Goal: Task Accomplishment & Management: Complete application form

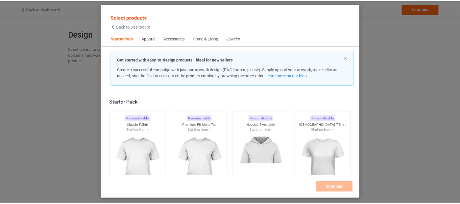
scroll to position [7, 0]
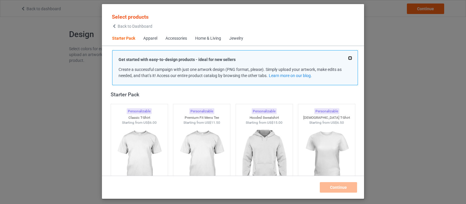
click at [349, 57] on button at bounding box center [350, 57] width 3 height 3
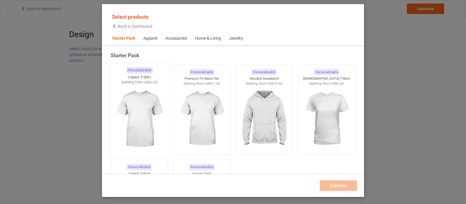
click at [140, 110] on img at bounding box center [139, 119] width 55 height 68
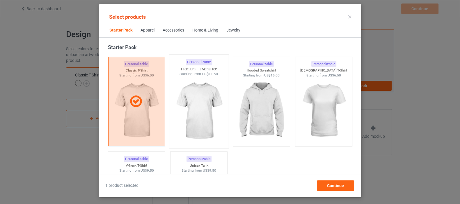
click at [204, 108] on img at bounding box center [199, 111] width 55 height 68
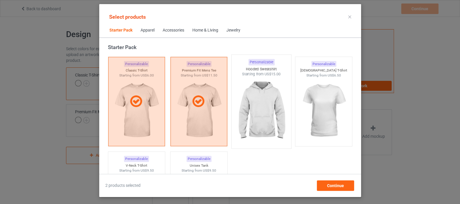
click at [266, 101] on img at bounding box center [261, 111] width 55 height 68
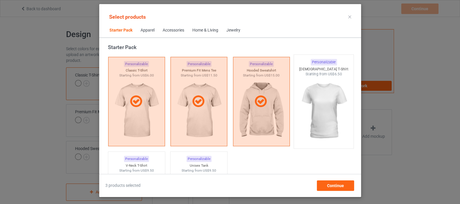
click at [313, 98] on img at bounding box center [323, 111] width 55 height 68
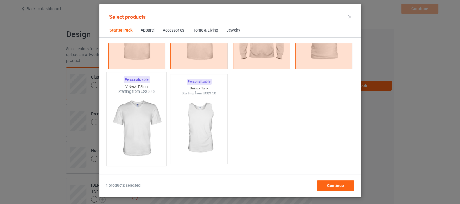
scroll to position [153, 0]
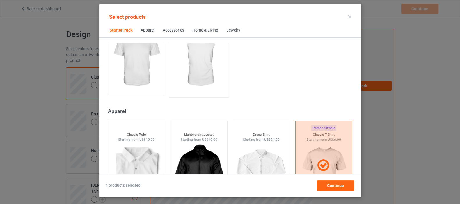
drag, startPoint x: 141, startPoint y: 52, endPoint x: 177, endPoint y: 66, distance: 38.9
click at [141, 51] on img at bounding box center [136, 59] width 52 height 65
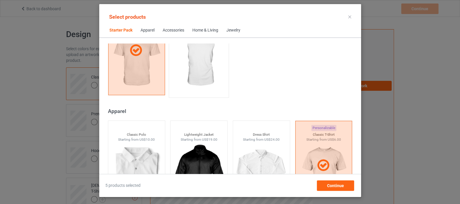
click at [204, 55] on img at bounding box center [199, 60] width 55 height 68
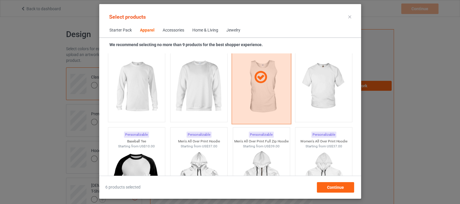
scroll to position [444, 0]
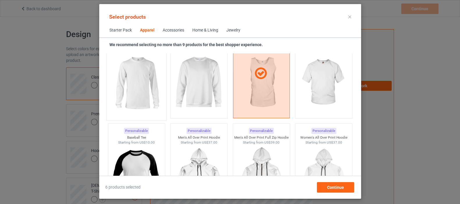
click at [123, 85] on img at bounding box center [136, 83] width 55 height 68
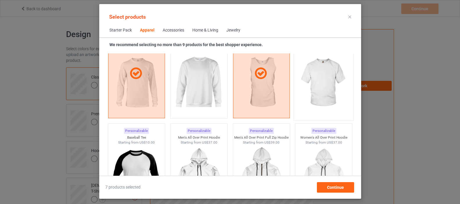
drag, startPoint x: 350, startPoint y: 72, endPoint x: 335, endPoint y: 72, distance: 15.1
click at [334, 71] on img at bounding box center [323, 83] width 55 height 68
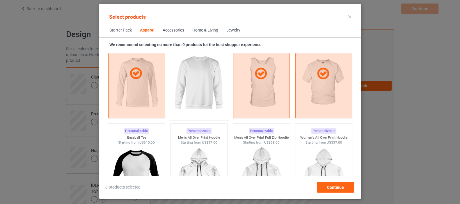
click at [210, 75] on img at bounding box center [199, 83] width 55 height 68
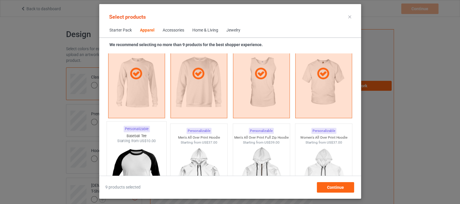
click at [126, 164] on img at bounding box center [136, 177] width 55 height 68
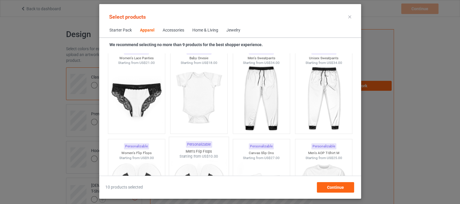
scroll to position [772, 0]
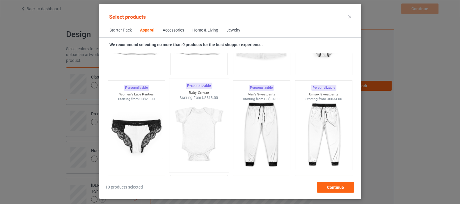
click at [201, 128] on img at bounding box center [199, 134] width 55 height 68
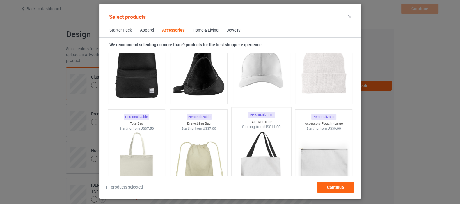
scroll to position [1718, 0]
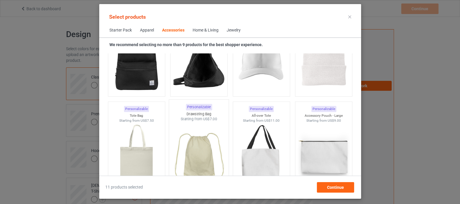
click at [195, 146] on img at bounding box center [199, 155] width 55 height 68
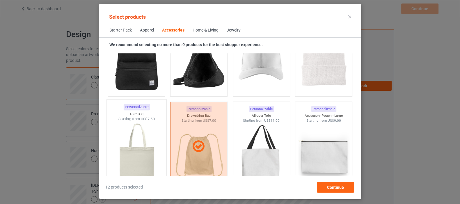
click at [136, 149] on img at bounding box center [136, 155] width 55 height 68
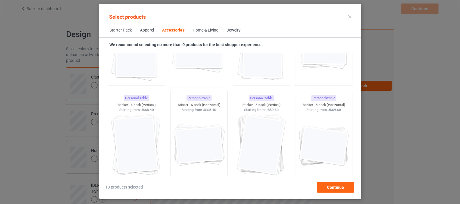
scroll to position [2118, 0]
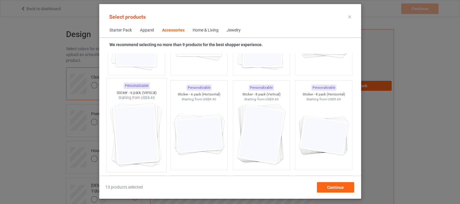
click at [136, 134] on img at bounding box center [136, 134] width 55 height 68
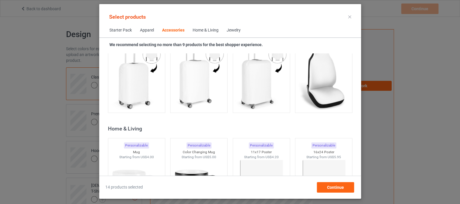
scroll to position [2555, 0]
click at [318, 82] on img at bounding box center [323, 77] width 55 height 68
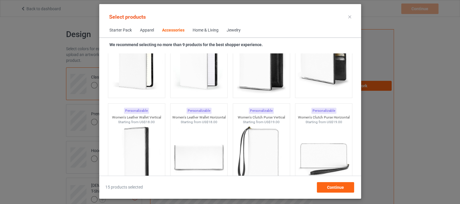
scroll to position [2482, 0]
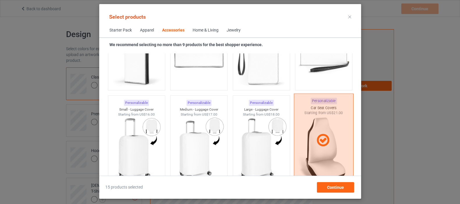
click at [324, 144] on icon at bounding box center [323, 140] width 17 height 15
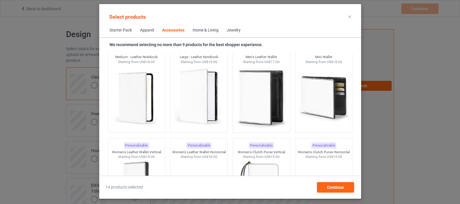
scroll to position [2337, 0]
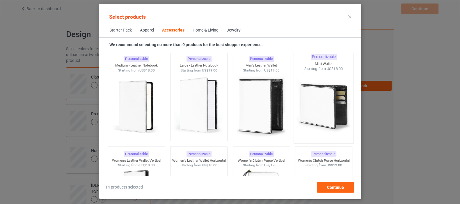
click at [321, 105] on img at bounding box center [323, 105] width 55 height 68
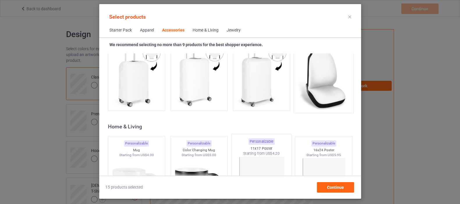
scroll to position [2592, 0]
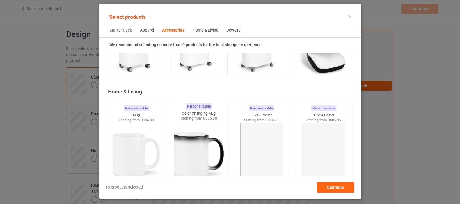
click at [191, 146] on img at bounding box center [199, 155] width 55 height 68
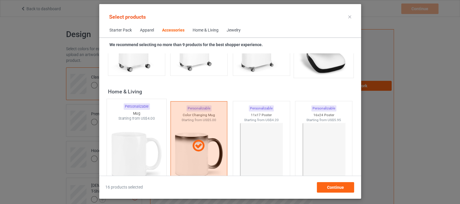
click at [122, 150] on img at bounding box center [136, 155] width 55 height 68
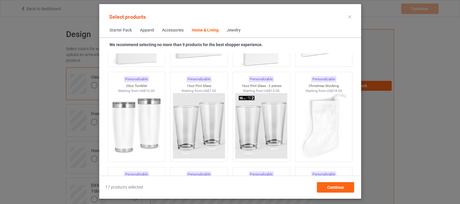
scroll to position [4339, 0]
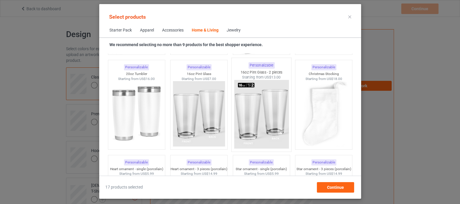
click at [260, 117] on img at bounding box center [261, 114] width 55 height 68
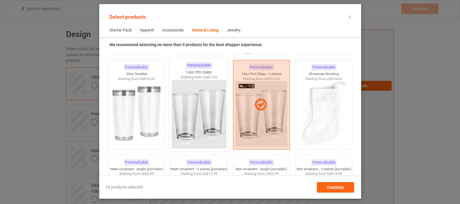
click at [208, 116] on img at bounding box center [199, 114] width 55 height 68
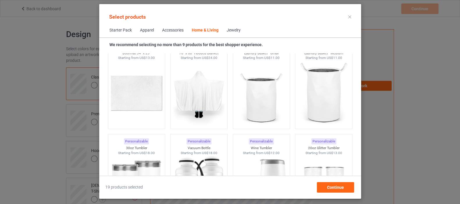
scroll to position [4848, 0]
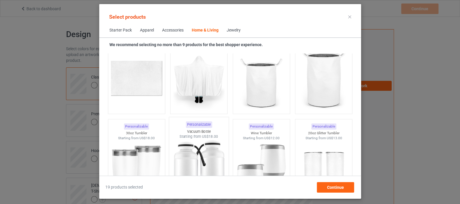
click at [199, 159] on img at bounding box center [199, 173] width 55 height 68
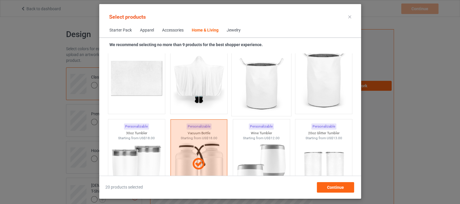
click at [267, 84] on img at bounding box center [261, 78] width 55 height 68
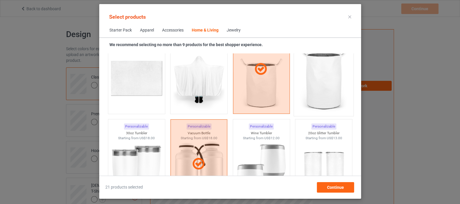
click at [320, 75] on img at bounding box center [323, 78] width 55 height 68
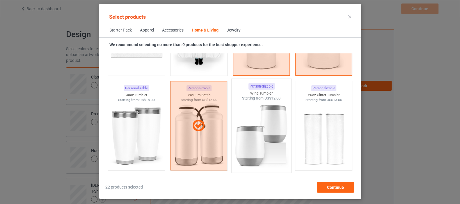
scroll to position [4921, 0]
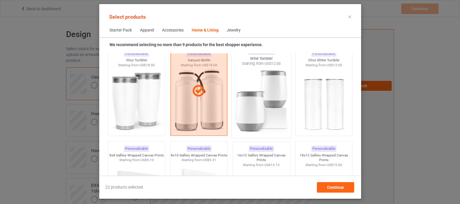
click at [266, 111] on img at bounding box center [261, 100] width 55 height 68
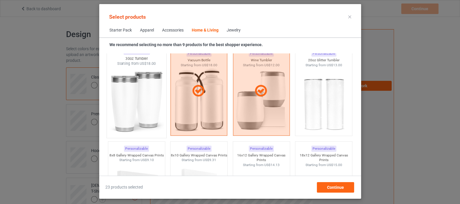
click at [137, 110] on img at bounding box center [136, 100] width 55 height 68
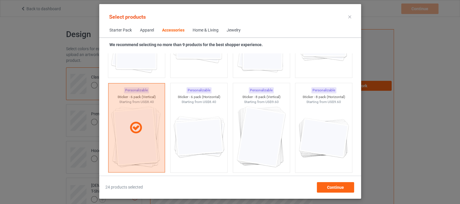
scroll to position [2046, 0]
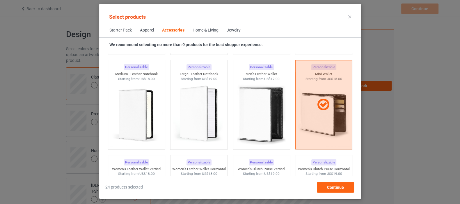
scroll to position [2337, 0]
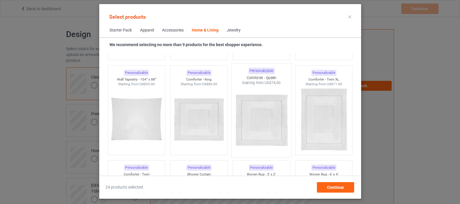
scroll to position [2992, 0]
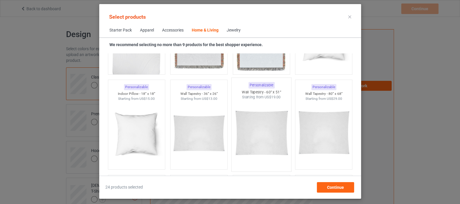
click at [264, 135] on img at bounding box center [261, 134] width 55 height 68
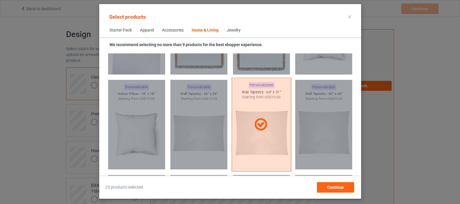
click at [264, 135] on div at bounding box center [262, 124] width 60 height 93
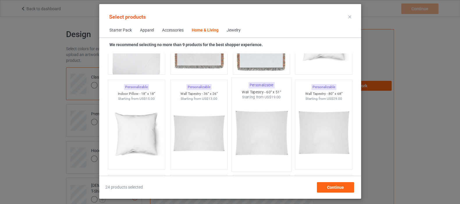
click at [256, 137] on img at bounding box center [261, 134] width 55 height 68
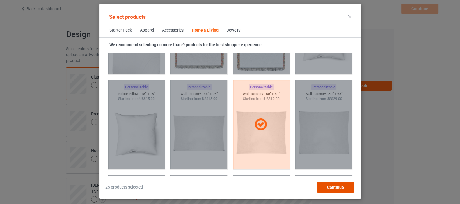
click at [331, 185] on span "Continue" at bounding box center [335, 187] width 17 height 5
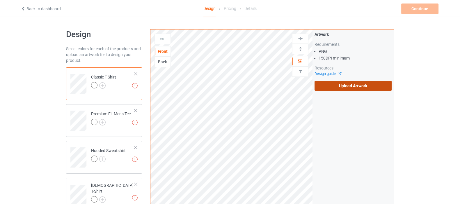
click at [345, 82] on label "Upload Artwork" at bounding box center [353, 86] width 77 height 10
click at [0, 0] on input "Upload Artwork" at bounding box center [0, 0] width 0 height 0
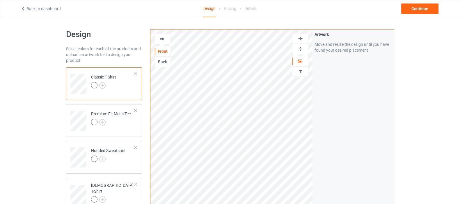
click at [301, 35] on div at bounding box center [300, 38] width 16 height 10
click at [102, 86] on img at bounding box center [102, 85] width 6 height 6
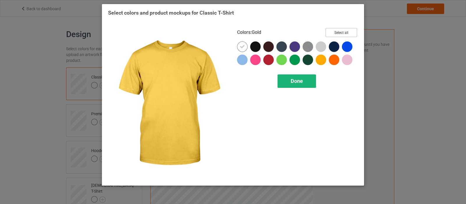
drag, startPoint x: 349, startPoint y: 32, endPoint x: 305, endPoint y: 79, distance: 64.9
click at [349, 32] on button "Select all" at bounding box center [341, 32] width 31 height 9
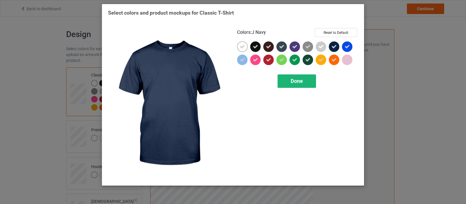
click at [295, 85] on div "Done" at bounding box center [297, 80] width 38 height 13
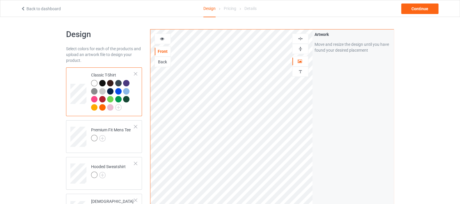
click at [162, 40] on div at bounding box center [163, 39] width 16 height 6
click at [162, 37] on icon at bounding box center [162, 38] width 5 height 4
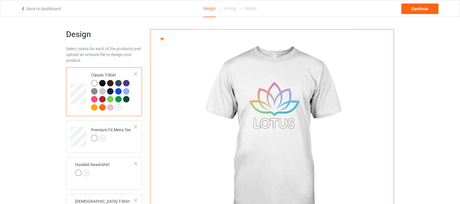
click at [159, 38] on div at bounding box center [163, 39] width 16 height 6
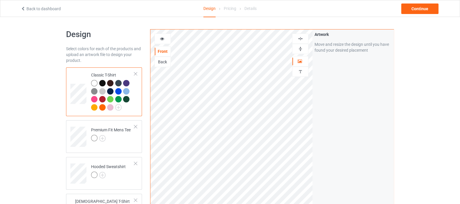
click at [160, 39] on icon at bounding box center [162, 38] width 5 height 4
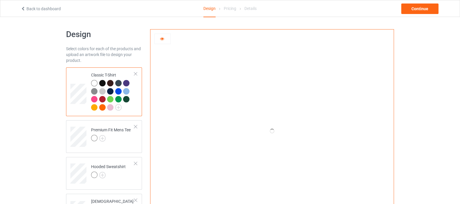
click at [163, 38] on icon at bounding box center [162, 38] width 5 height 4
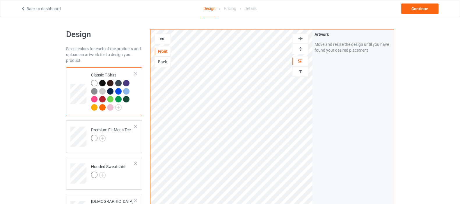
click at [162, 38] on icon at bounding box center [162, 38] width 5 height 4
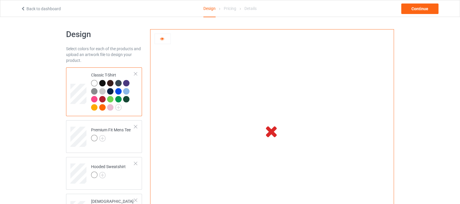
click at [163, 39] on icon at bounding box center [162, 38] width 5 height 4
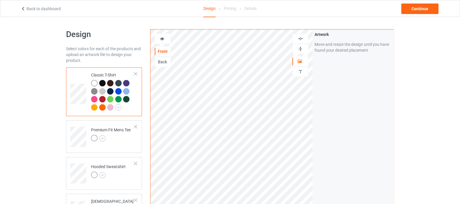
click at [163, 39] on icon at bounding box center [162, 38] width 5 height 4
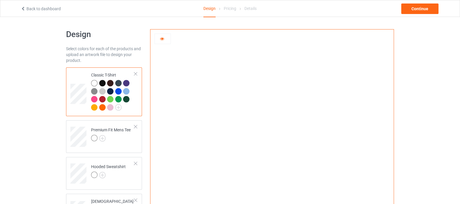
click at [102, 83] on div at bounding box center [102, 83] width 6 height 6
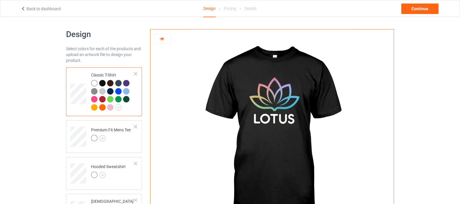
click at [165, 38] on div at bounding box center [163, 39] width 16 height 6
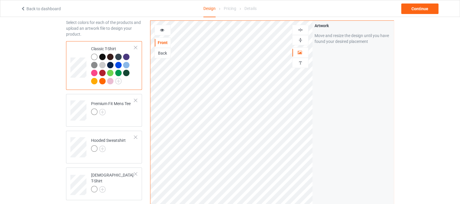
scroll to position [36, 0]
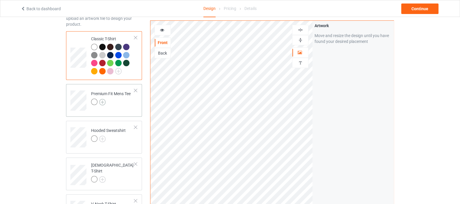
click at [103, 102] on img at bounding box center [102, 102] width 6 height 6
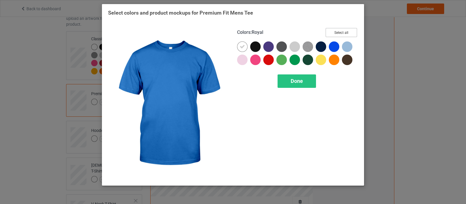
click at [348, 31] on button "Select all" at bounding box center [341, 32] width 31 height 9
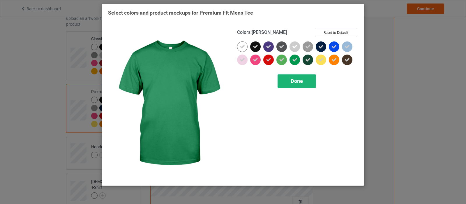
click at [291, 87] on div "Done" at bounding box center [297, 80] width 38 height 13
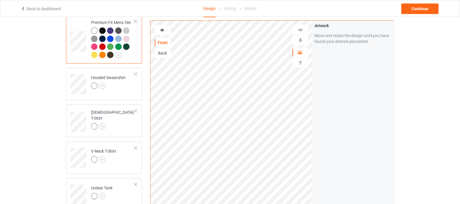
scroll to position [109, 0]
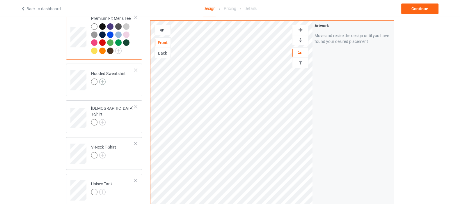
click at [104, 82] on img at bounding box center [102, 81] width 6 height 6
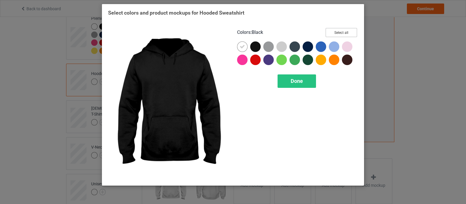
drag, startPoint x: 339, startPoint y: 33, endPoint x: 336, endPoint y: 39, distance: 6.8
click at [339, 33] on button "Select all" at bounding box center [341, 32] width 31 height 9
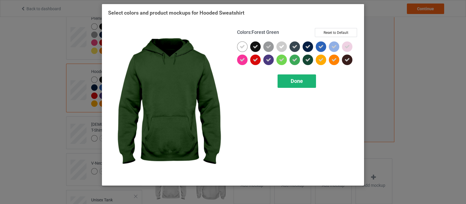
click at [298, 80] on span "Done" at bounding box center [297, 81] width 12 height 6
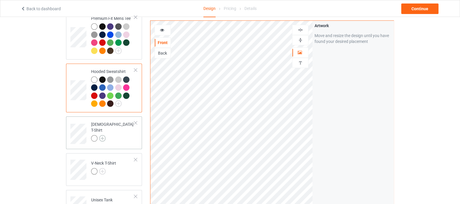
click at [102, 136] on img at bounding box center [102, 138] width 6 height 6
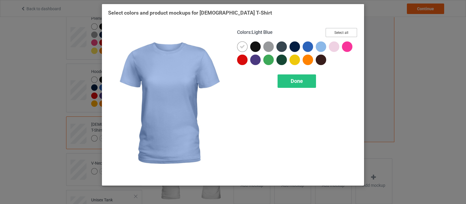
click at [339, 30] on button "Select all" at bounding box center [341, 32] width 31 height 9
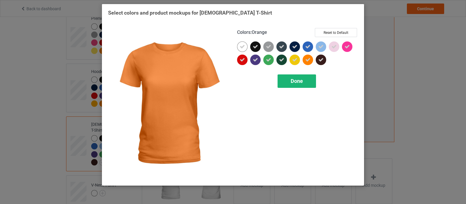
click at [301, 85] on div "Done" at bounding box center [297, 80] width 38 height 13
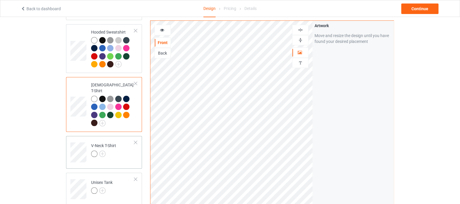
scroll to position [182, 0]
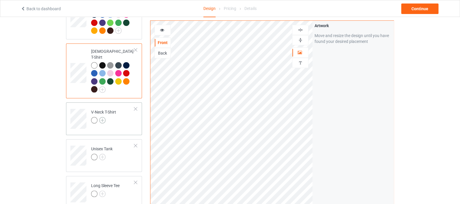
click at [103, 117] on img at bounding box center [102, 120] width 6 height 6
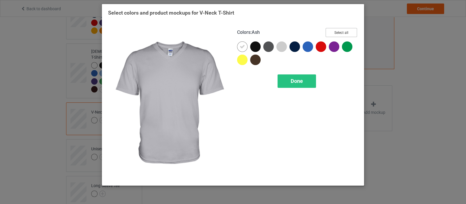
click at [347, 31] on button "Select all" at bounding box center [341, 32] width 31 height 9
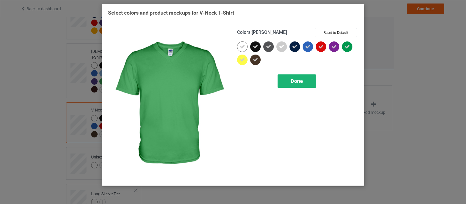
click at [295, 83] on span "Done" at bounding box center [297, 81] width 12 height 6
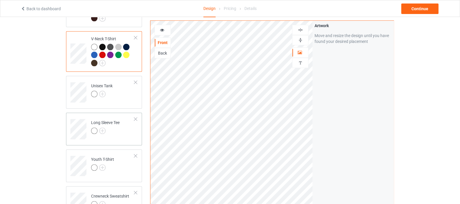
scroll to position [255, 0]
click at [100, 89] on img at bounding box center [102, 92] width 6 height 6
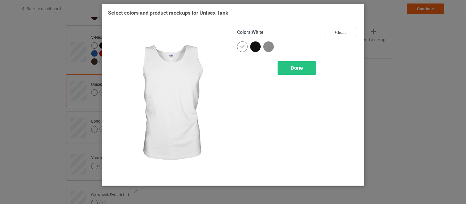
click at [347, 35] on button "Select all" at bounding box center [341, 32] width 31 height 9
click at [307, 68] on div "Done" at bounding box center [297, 67] width 38 height 13
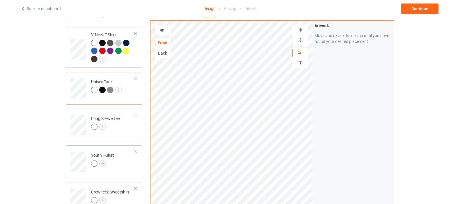
scroll to position [291, 0]
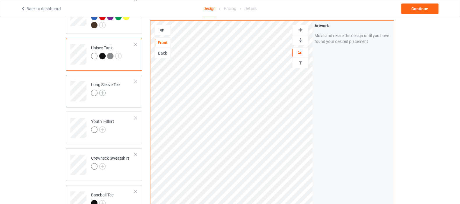
click at [101, 89] on img at bounding box center [102, 92] width 6 height 6
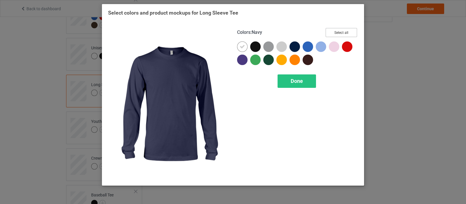
click at [341, 36] on button "Select all" at bounding box center [341, 32] width 31 height 9
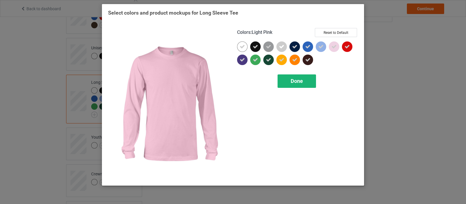
click at [305, 78] on div "Done" at bounding box center [297, 80] width 38 height 13
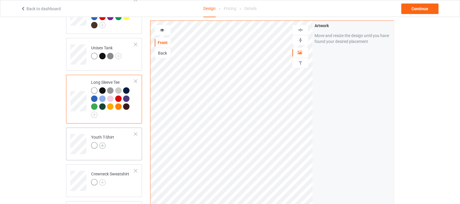
click at [104, 142] on img at bounding box center [102, 145] width 6 height 6
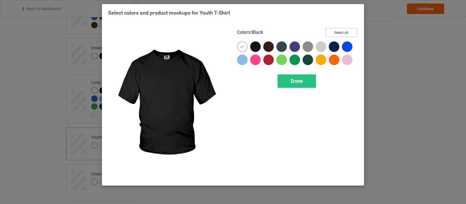
click at [333, 35] on button "Select all" at bounding box center [341, 32] width 31 height 9
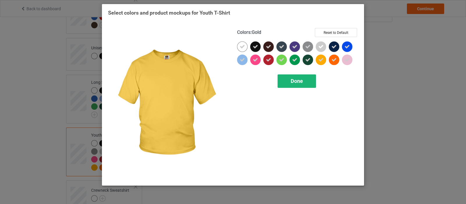
click at [301, 83] on span "Done" at bounding box center [297, 81] width 12 height 6
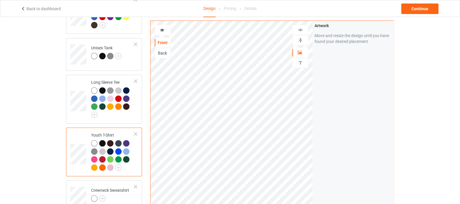
scroll to position [400, 0]
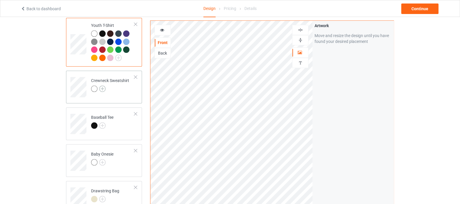
click at [100, 85] on img at bounding box center [102, 88] width 6 height 6
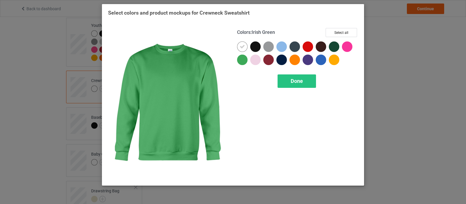
click at [324, 37] on div "Colors : Irish Green Select all" at bounding box center [297, 34] width 121 height 13
click at [331, 33] on button "Select all" at bounding box center [341, 32] width 31 height 9
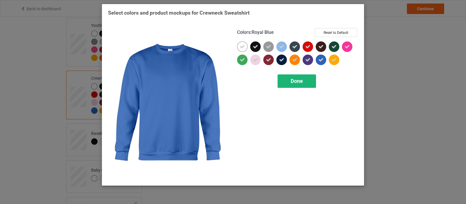
click at [307, 82] on div "Done" at bounding box center [297, 80] width 38 height 13
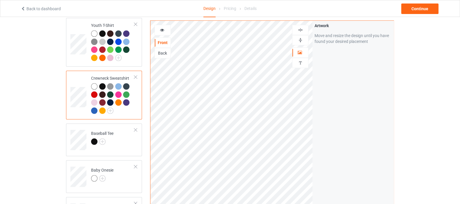
scroll to position [437, 0]
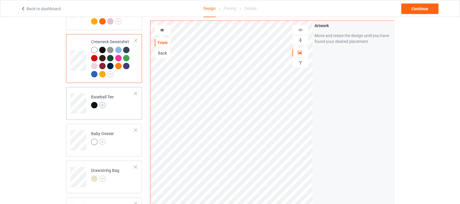
click at [103, 102] on img at bounding box center [102, 105] width 6 height 6
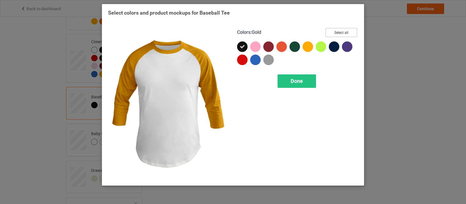
click at [343, 34] on button "Select all" at bounding box center [341, 32] width 31 height 9
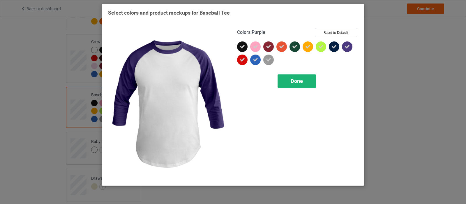
click at [307, 83] on div "Done" at bounding box center [297, 80] width 38 height 13
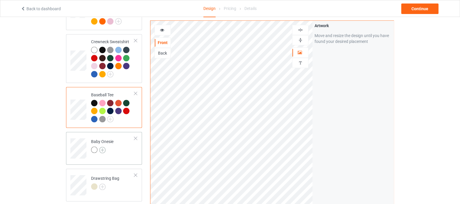
click at [102, 146] on img at bounding box center [102, 149] width 6 height 6
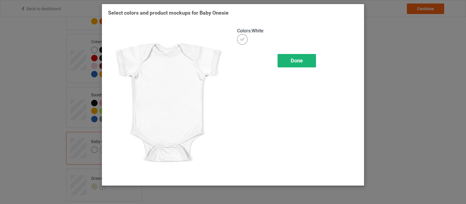
click at [307, 60] on div "Done" at bounding box center [297, 60] width 38 height 13
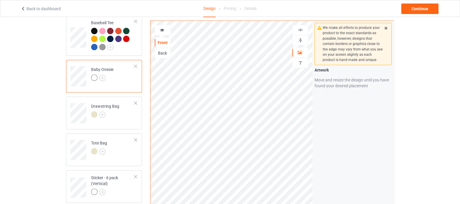
scroll to position [509, 0]
click at [301, 27] on img at bounding box center [301, 30] width 6 height 6
click at [304, 40] on div at bounding box center [301, 40] width 16 height 6
click at [303, 30] on img at bounding box center [301, 30] width 6 height 6
click at [103, 74] on img at bounding box center [102, 77] width 6 height 6
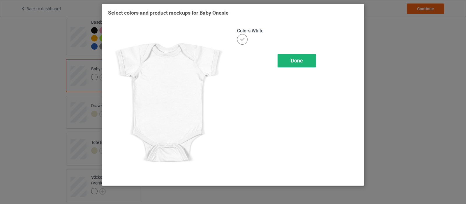
click at [297, 59] on span "Done" at bounding box center [297, 60] width 12 height 6
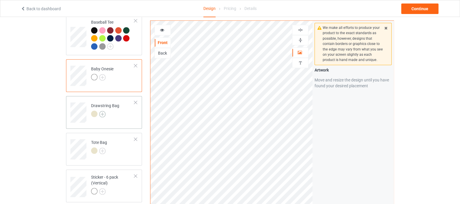
click at [101, 111] on img at bounding box center [102, 114] width 6 height 6
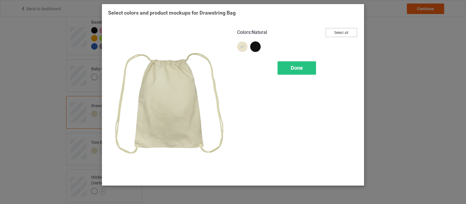
click at [331, 35] on button "Select all" at bounding box center [341, 32] width 31 height 9
click at [301, 68] on span "Done" at bounding box center [297, 68] width 12 height 6
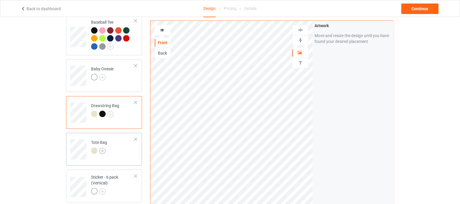
click at [102, 147] on img at bounding box center [102, 150] width 6 height 6
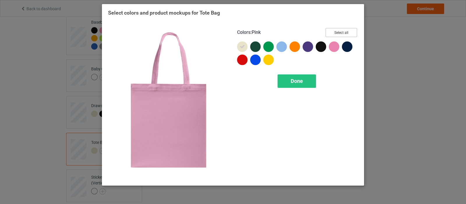
click at [333, 29] on button "Select all" at bounding box center [341, 32] width 31 height 9
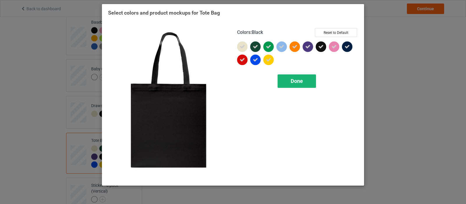
click at [293, 82] on span "Done" at bounding box center [297, 81] width 12 height 6
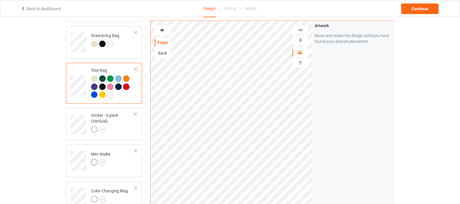
scroll to position [582, 0]
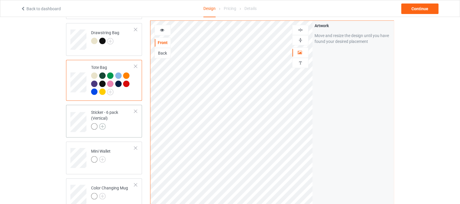
click at [103, 123] on img at bounding box center [102, 126] width 6 height 6
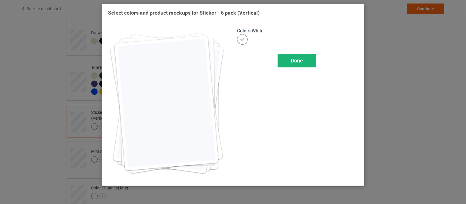
click at [301, 63] on div "Done" at bounding box center [297, 60] width 38 height 13
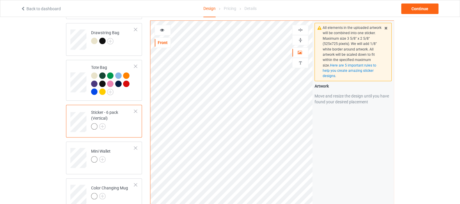
click at [299, 29] on img at bounding box center [301, 30] width 6 height 6
click at [298, 37] on img at bounding box center [301, 40] width 6 height 6
click at [102, 156] on img at bounding box center [102, 159] width 6 height 6
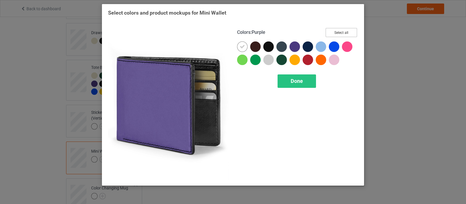
drag, startPoint x: 340, startPoint y: 30, endPoint x: 333, endPoint y: 36, distance: 8.9
click at [340, 30] on button "Select all" at bounding box center [341, 32] width 31 height 9
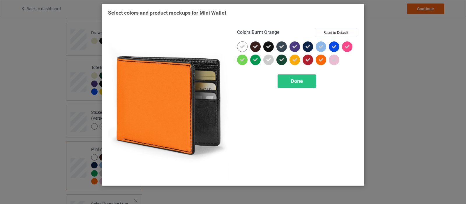
click at [301, 88] on div "Colors : Burnt Orange Reset to Default Done" at bounding box center [297, 103] width 129 height 159
click at [299, 81] on span "Done" at bounding box center [297, 81] width 12 height 6
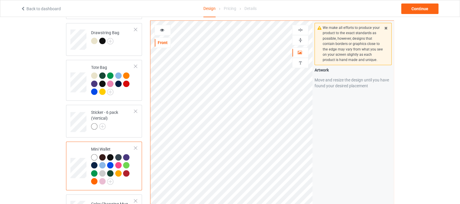
click at [301, 41] on img at bounding box center [301, 40] width 6 height 6
click at [300, 40] on img at bounding box center [301, 40] width 6 height 6
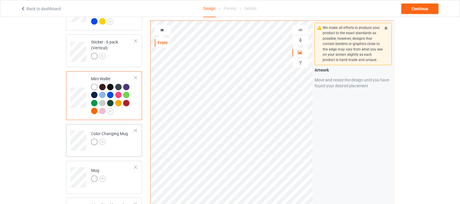
scroll to position [655, 0]
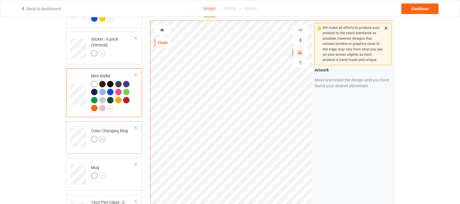
click at [100, 135] on img at bounding box center [102, 138] width 6 height 6
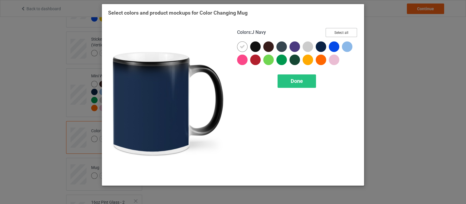
click at [330, 34] on button "Select all" at bounding box center [341, 32] width 31 height 9
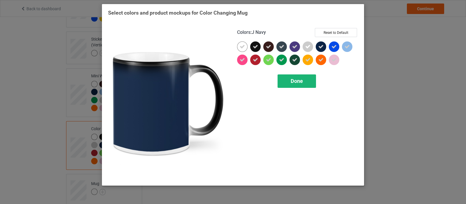
click at [301, 79] on span "Done" at bounding box center [297, 81] width 12 height 6
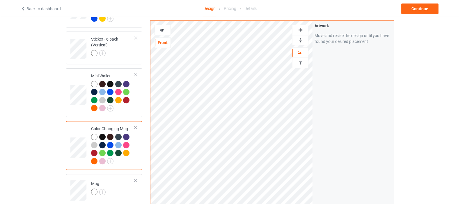
click at [299, 41] on img at bounding box center [301, 40] width 6 height 6
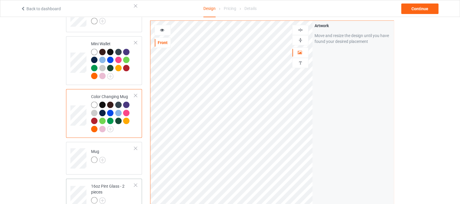
scroll to position [728, 0]
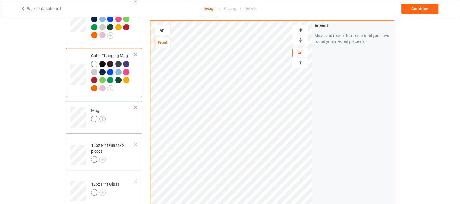
click at [102, 116] on img at bounding box center [102, 119] width 6 height 6
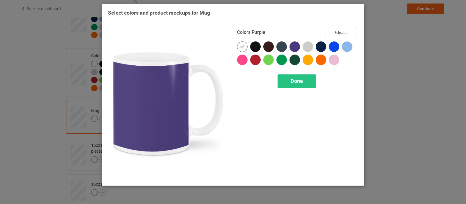
click at [332, 33] on button "Select all" at bounding box center [341, 32] width 31 height 9
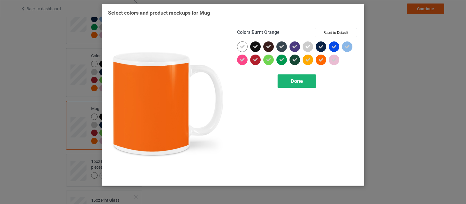
click at [296, 81] on span "Done" at bounding box center [297, 81] width 12 height 6
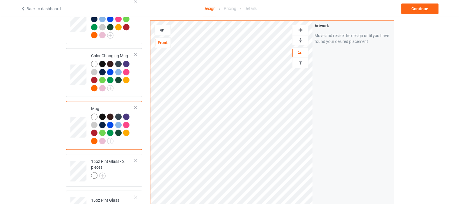
scroll to position [764, 0]
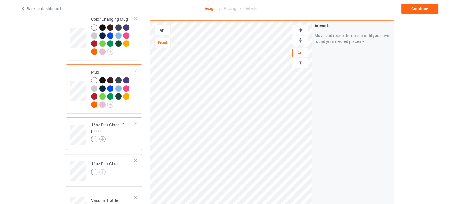
click at [101, 136] on img at bounding box center [102, 139] width 6 height 6
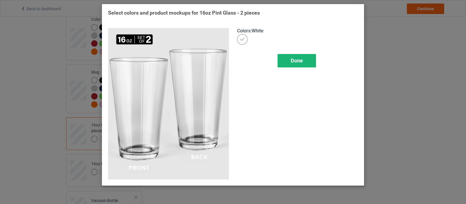
click at [300, 61] on span "Done" at bounding box center [297, 60] width 12 height 6
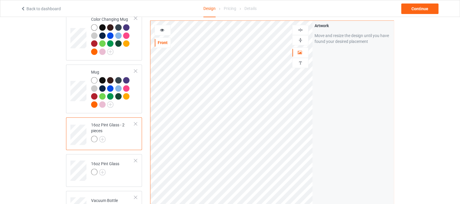
click at [300, 39] on img at bounding box center [301, 40] width 6 height 6
click at [301, 38] on img at bounding box center [301, 40] width 6 height 6
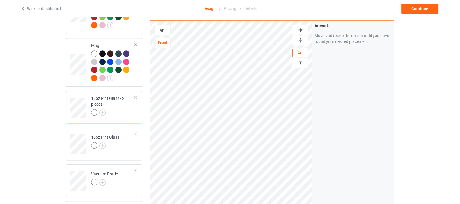
scroll to position [801, 0]
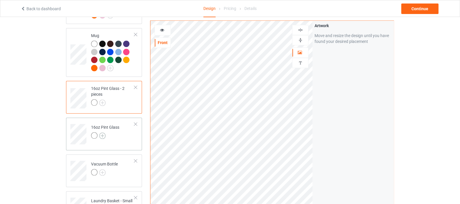
click at [103, 132] on img at bounding box center [102, 135] width 6 height 6
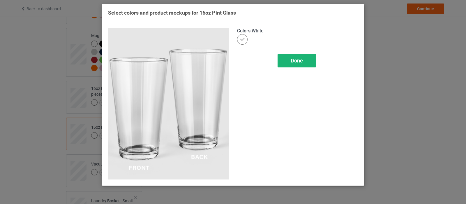
click at [291, 60] on span "Done" at bounding box center [297, 60] width 12 height 6
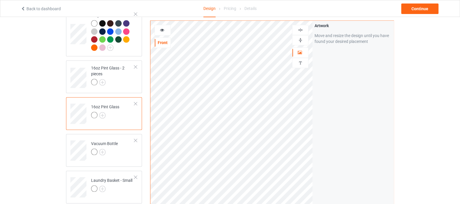
scroll to position [837, 0]
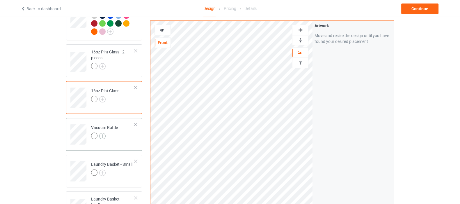
click at [102, 132] on img at bounding box center [102, 135] width 6 height 6
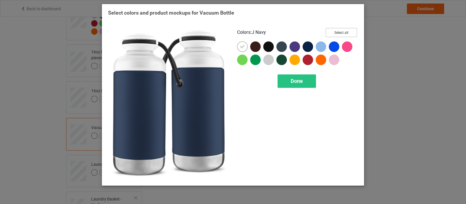
click at [350, 29] on button "Select all" at bounding box center [341, 32] width 31 height 9
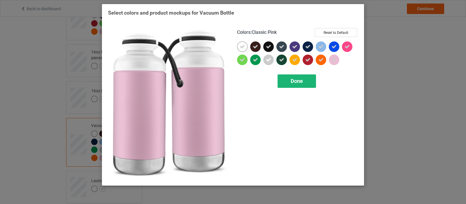
click at [304, 82] on div "Done" at bounding box center [297, 80] width 38 height 13
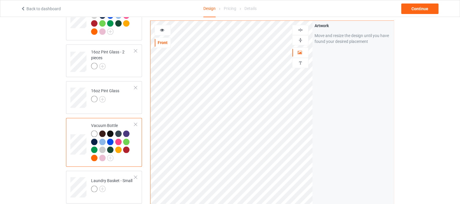
click at [301, 40] on img at bounding box center [301, 40] width 6 height 6
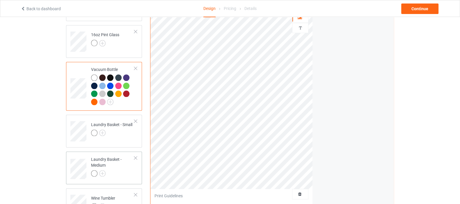
scroll to position [910, 0]
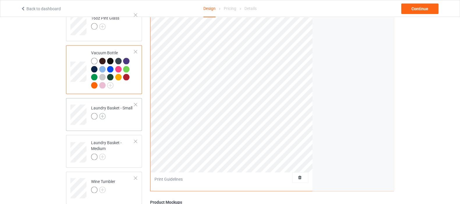
click at [104, 113] on img at bounding box center [102, 116] width 6 height 6
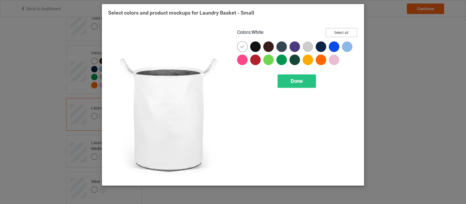
drag, startPoint x: 351, startPoint y: 31, endPoint x: 348, endPoint y: 33, distance: 3.5
click at [351, 31] on button "Select all" at bounding box center [341, 32] width 31 height 9
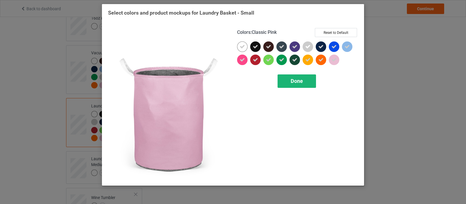
click at [303, 84] on div "Done" at bounding box center [297, 80] width 38 height 13
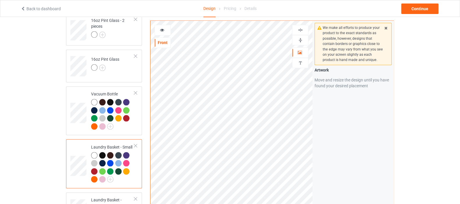
scroll to position [837, 0]
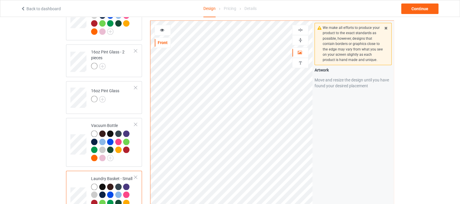
click at [299, 40] on img at bounding box center [301, 40] width 6 height 6
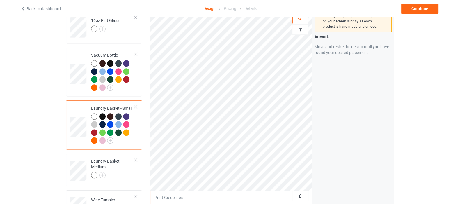
scroll to position [910, 0]
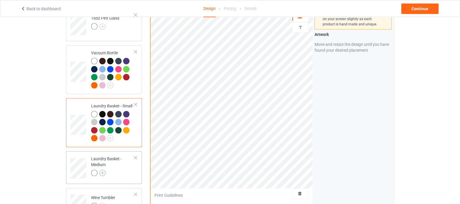
click at [105, 169] on img at bounding box center [102, 172] width 6 height 6
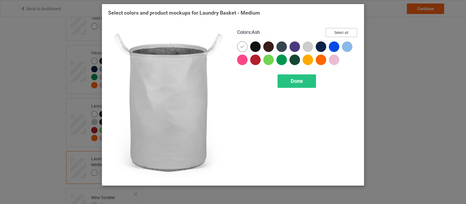
click at [334, 33] on button "Select all" at bounding box center [341, 32] width 31 height 9
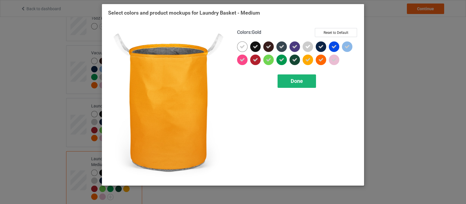
click at [302, 82] on span "Done" at bounding box center [297, 81] width 12 height 6
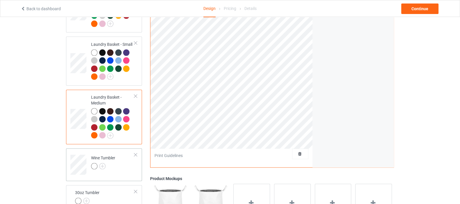
scroll to position [983, 0]
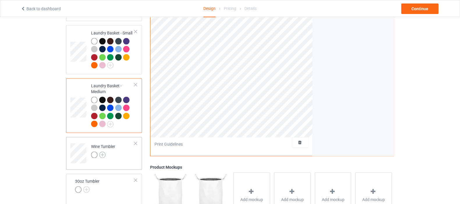
click at [103, 151] on img at bounding box center [102, 154] width 6 height 6
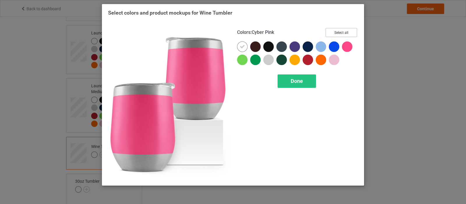
drag, startPoint x: 342, startPoint y: 34, endPoint x: 336, endPoint y: 42, distance: 10.2
click at [342, 34] on button "Select all" at bounding box center [341, 32] width 31 height 9
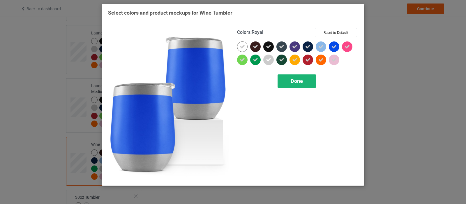
click at [294, 81] on span "Done" at bounding box center [297, 81] width 12 height 6
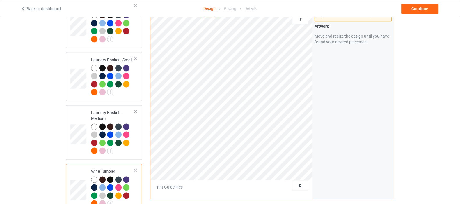
scroll to position [946, 0]
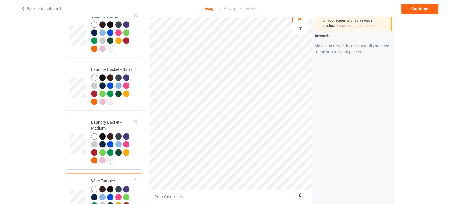
click at [127, 156] on div at bounding box center [112, 149] width 43 height 32
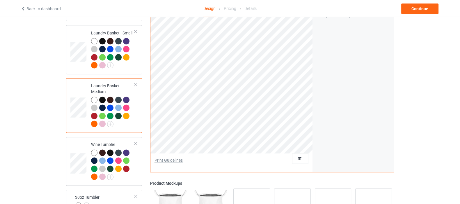
scroll to position [910, 0]
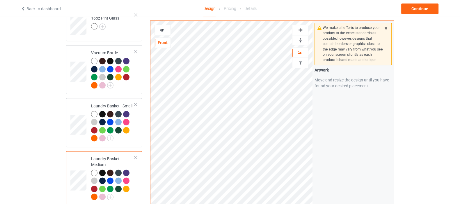
click at [302, 37] on img at bounding box center [301, 40] width 6 height 6
click at [124, 127] on div at bounding box center [127, 131] width 8 height 8
click at [301, 37] on img at bounding box center [301, 40] width 6 height 6
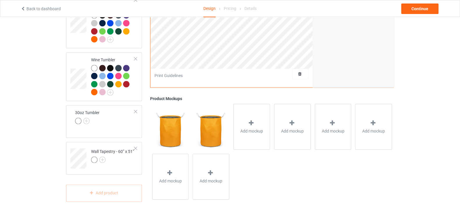
scroll to position [1068, 0]
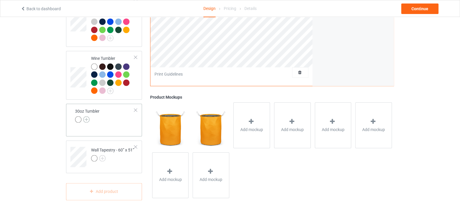
click at [87, 116] on img at bounding box center [86, 119] width 6 height 6
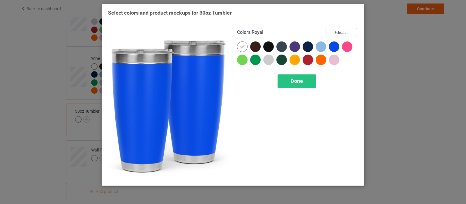
click at [337, 31] on button "Select all" at bounding box center [341, 32] width 31 height 9
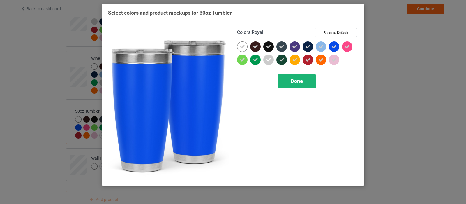
click at [294, 84] on span "Done" at bounding box center [297, 81] width 12 height 6
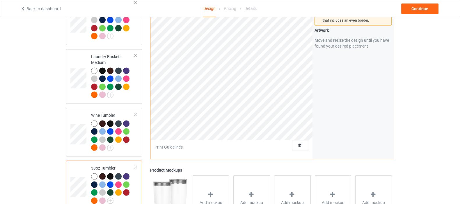
scroll to position [1084, 0]
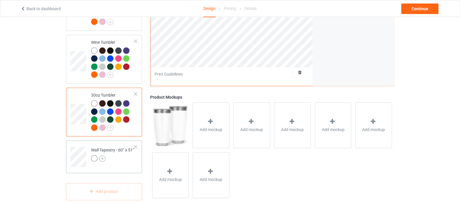
click at [104, 155] on img at bounding box center [102, 158] width 6 height 6
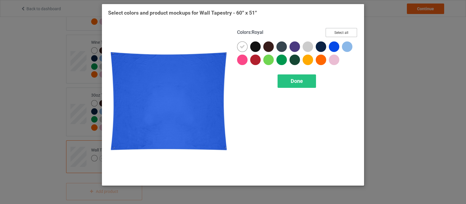
click at [340, 33] on button "Select all" at bounding box center [341, 32] width 31 height 9
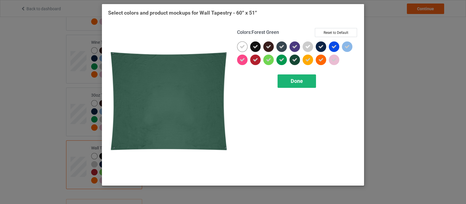
click at [298, 82] on span "Done" at bounding box center [297, 81] width 12 height 6
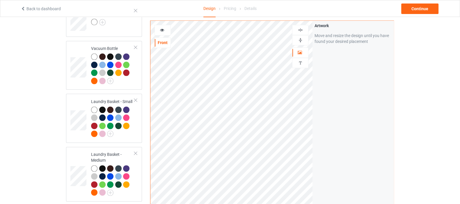
scroll to position [852, 0]
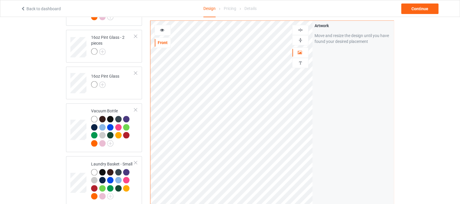
click at [303, 31] on img at bounding box center [301, 30] width 6 height 6
click at [302, 40] on img at bounding box center [301, 40] width 6 height 6
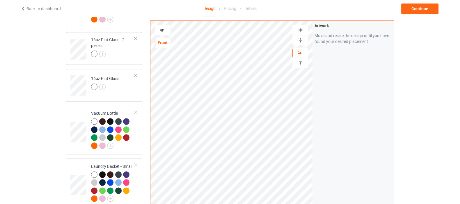
scroll to position [815, 0]
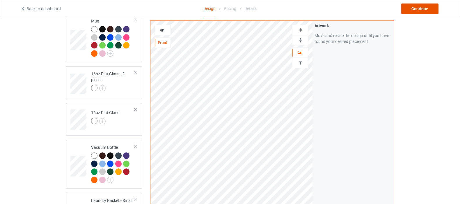
click at [419, 9] on div "Continue" at bounding box center [420, 8] width 37 height 10
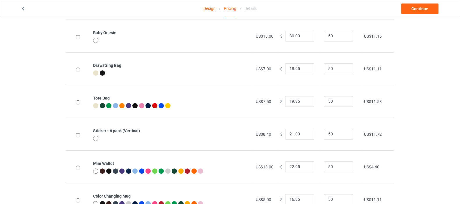
scroll to position [437, 0]
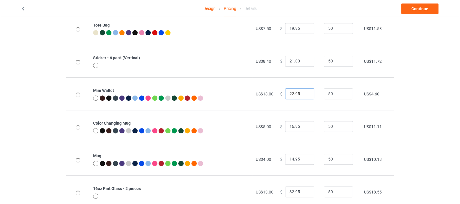
drag, startPoint x: 300, startPoint y: 94, endPoint x: 281, endPoint y: 94, distance: 18.6
click at [281, 94] on div "$ 22.95" at bounding box center [298, 93] width 37 height 11
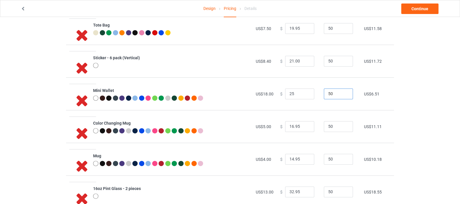
type input "25.00"
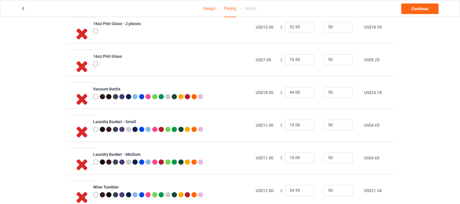
scroll to position [619, 0]
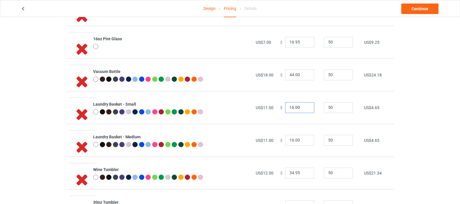
click at [297, 107] on input "16.00" at bounding box center [299, 107] width 29 height 11
drag, startPoint x: 297, startPoint y: 107, endPoint x: 285, endPoint y: 107, distance: 12.2
click at [285, 107] on input "16.00" at bounding box center [299, 107] width 29 height 11
type input "25.00"
drag, startPoint x: 298, startPoint y: 139, endPoint x: 275, endPoint y: 140, distance: 23.6
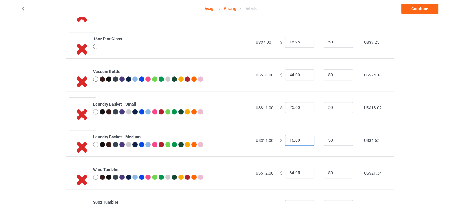
click at [277, 140] on td "$ 16.00" at bounding box center [299, 139] width 44 height 33
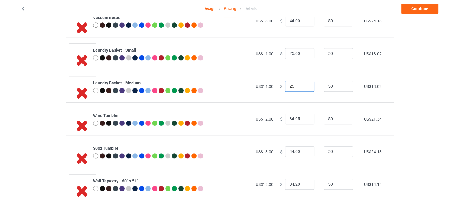
scroll to position [681, 0]
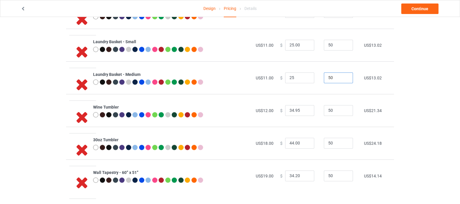
type input "25.00"
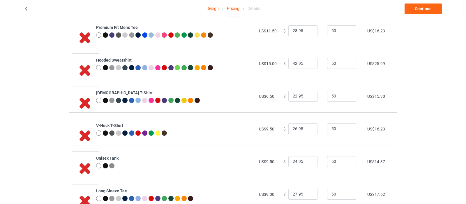
scroll to position [0, 0]
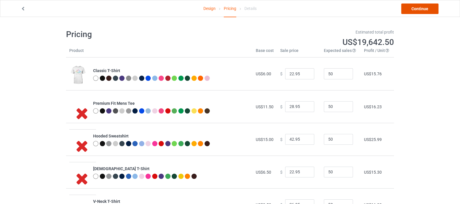
click at [421, 9] on link "Continue" at bounding box center [420, 8] width 37 height 10
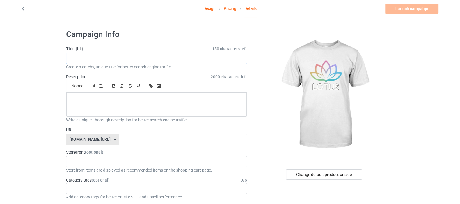
click at [199, 56] on input "text" at bounding box center [156, 58] width 181 height 11
type input "Lotus Design"
click at [121, 101] on div at bounding box center [156, 104] width 181 height 24
click at [71, 99] on p "Colourful Lotus design vector art." at bounding box center [156, 99] width 171 height 6
click at [109, 97] on p "Colourful Lotus design vector art." at bounding box center [156, 99] width 171 height 6
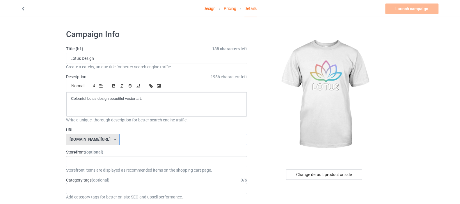
click at [153, 138] on input "text" at bounding box center [183, 139] width 128 height 11
type input "Lotusdesign"
click at [112, 159] on div "Shop What You Love Your Liking Style Happy New Year Merry Christmas 658d743a5e6…" at bounding box center [156, 161] width 181 height 11
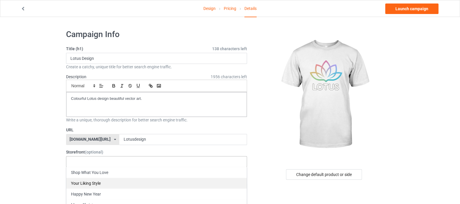
click at [121, 176] on div "Shop What You Love" at bounding box center [156, 172] width 181 height 11
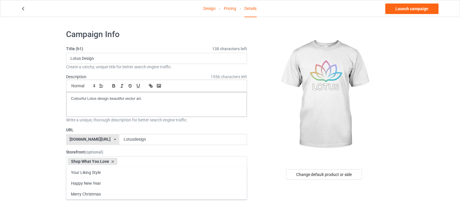
click at [268, 149] on div at bounding box center [324, 94] width 139 height 131
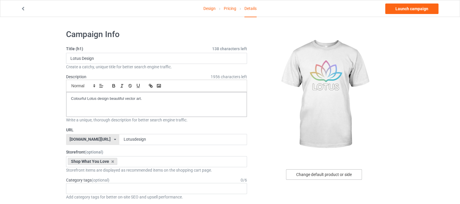
click at [312, 172] on div "Change default product or side" at bounding box center [324, 174] width 76 height 10
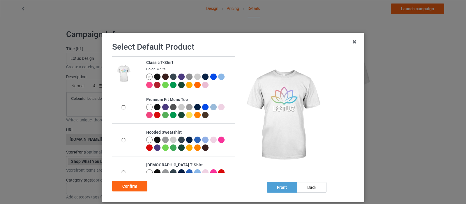
click at [154, 74] on div at bounding box center [157, 76] width 6 height 6
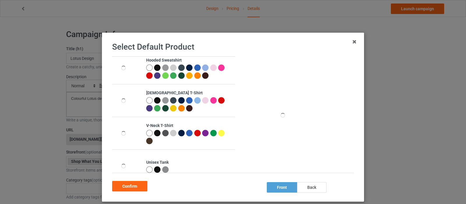
scroll to position [73, 0]
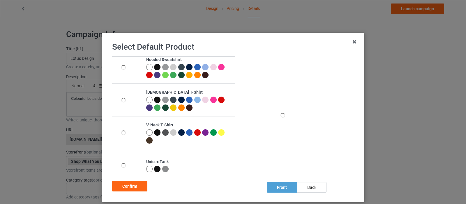
click at [154, 100] on div at bounding box center [157, 99] width 6 height 6
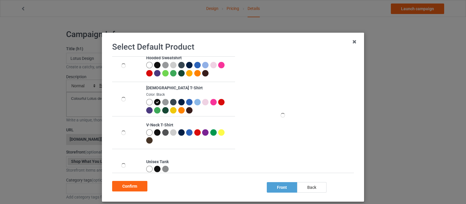
scroll to position [71, 0]
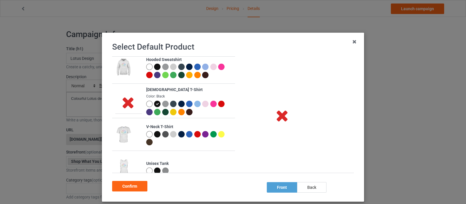
click at [245, 194] on div "Select Default Product Classic T-Shirt Premium Fit Mens Tee Hooded Sweatshirt L…" at bounding box center [233, 117] width 250 height 156
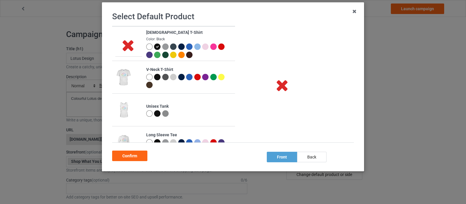
scroll to position [107, 0]
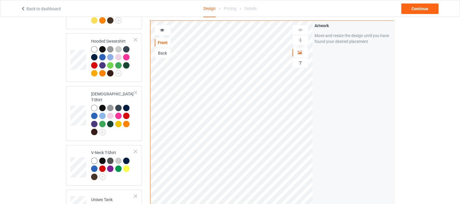
scroll to position [145, 0]
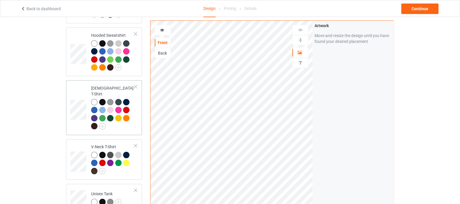
click at [103, 99] on div at bounding box center [102, 102] width 6 height 6
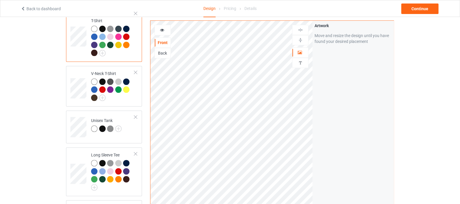
scroll to position [473, 0]
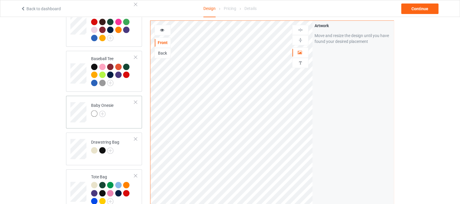
click at [123, 105] on td "Baby Onesie" at bounding box center [113, 110] width 50 height 24
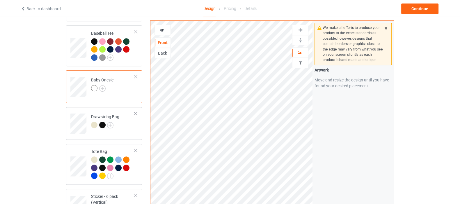
scroll to position [509, 0]
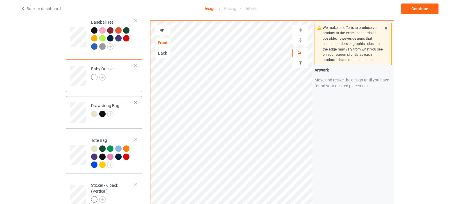
click at [119, 110] on div at bounding box center [105, 114] width 28 height 8
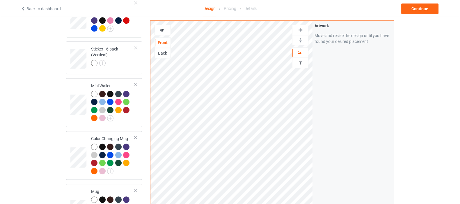
scroll to position [655, 0]
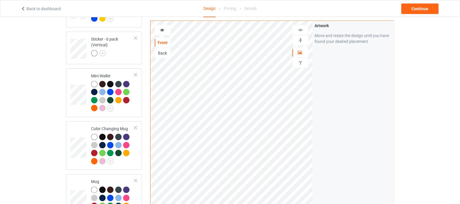
click at [302, 30] on img at bounding box center [301, 30] width 6 height 6
click at [123, 105] on td "Mini Wallet" at bounding box center [113, 92] width 50 height 44
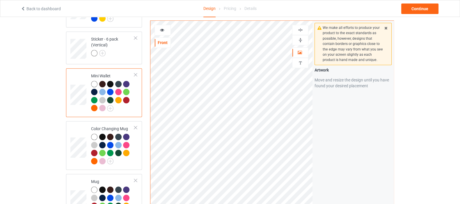
click at [302, 40] on img at bounding box center [301, 40] width 6 height 6
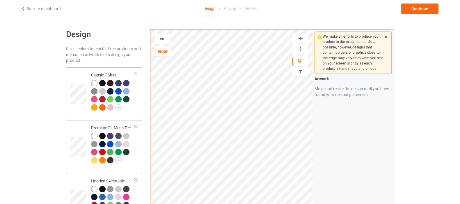
click at [137, 104] on td "Classic T-Shirt" at bounding box center [113, 92] width 50 height 44
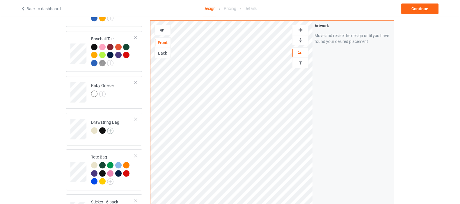
scroll to position [509, 0]
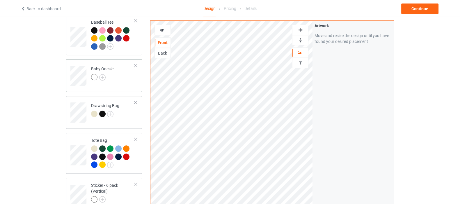
click at [121, 68] on td "Baby Onesie" at bounding box center [113, 73] width 50 height 24
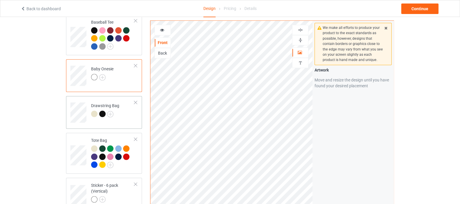
click at [118, 111] on td "Drawstring Bag" at bounding box center [113, 110] width 50 height 24
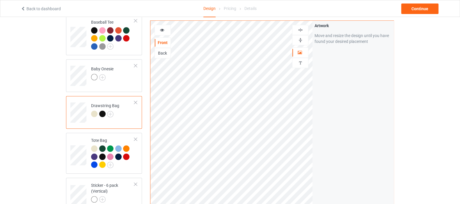
scroll to position [546, 0]
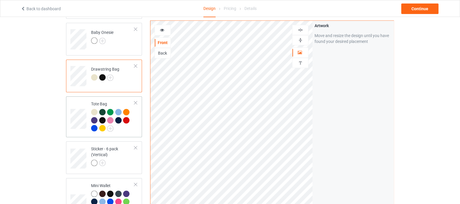
click at [132, 124] on div at bounding box center [112, 121] width 43 height 24
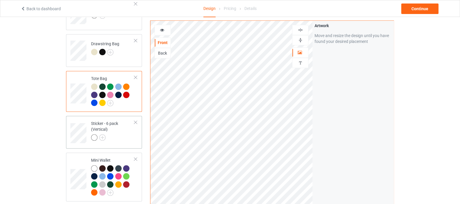
scroll to position [619, 0]
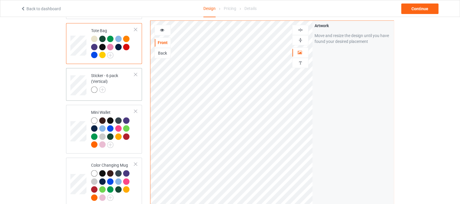
click at [120, 86] on div at bounding box center [112, 90] width 43 height 8
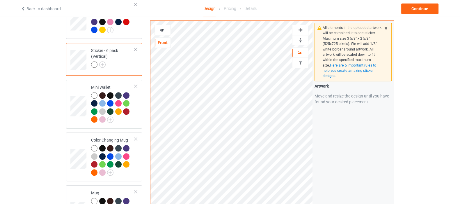
scroll to position [655, 0]
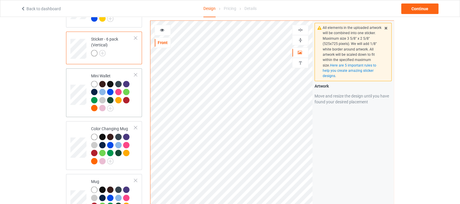
click at [117, 100] on div at bounding box center [112, 97] width 43 height 32
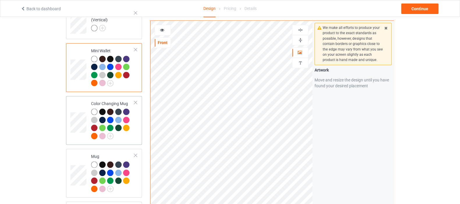
scroll to position [692, 0]
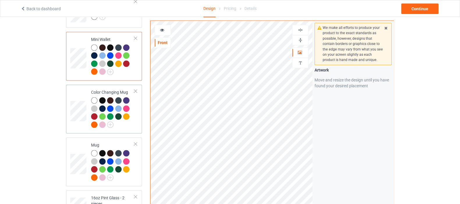
click at [129, 121] on div at bounding box center [112, 113] width 43 height 32
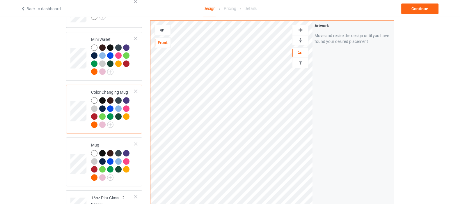
drag, startPoint x: 298, startPoint y: 35, endPoint x: 300, endPoint y: 44, distance: 9.4
click at [298, 35] on div at bounding box center [300, 40] width 16 height 10
click at [298, 38] on img at bounding box center [301, 40] width 6 height 6
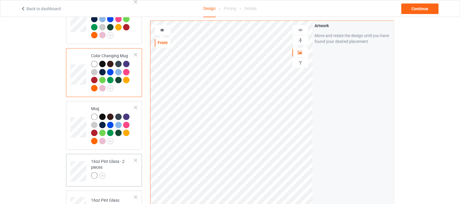
click at [114, 172] on div at bounding box center [112, 176] width 43 height 8
click at [302, 40] on img at bounding box center [301, 40] width 6 height 6
click at [301, 42] on img at bounding box center [301, 40] width 6 height 6
drag, startPoint x: 301, startPoint y: 42, endPoint x: 297, endPoint y: 43, distance: 3.6
click at [301, 42] on img at bounding box center [301, 40] width 6 height 6
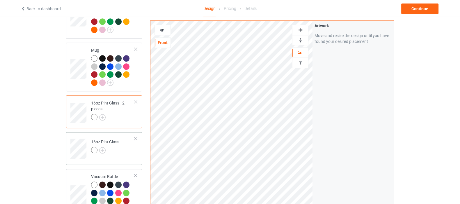
scroll to position [801, 0]
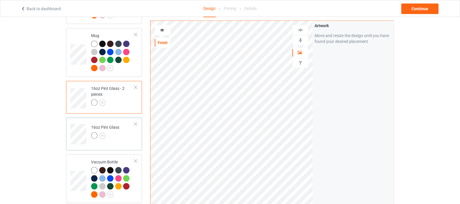
click at [117, 132] on div at bounding box center [105, 136] width 28 height 8
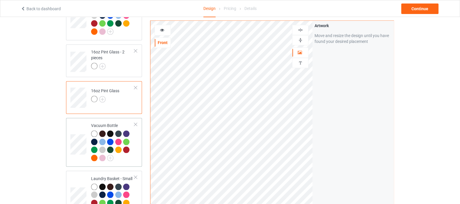
click at [124, 154] on div at bounding box center [112, 146] width 43 height 32
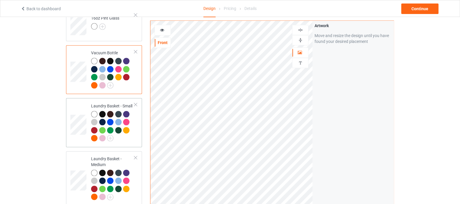
scroll to position [910, 0]
click at [125, 128] on div at bounding box center [112, 127] width 43 height 32
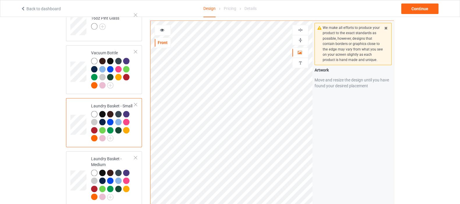
click at [302, 41] on img at bounding box center [301, 40] width 6 height 6
click at [298, 41] on img at bounding box center [301, 40] width 6 height 6
click at [124, 189] on div at bounding box center [112, 185] width 43 height 32
click at [300, 41] on img at bounding box center [301, 40] width 6 height 6
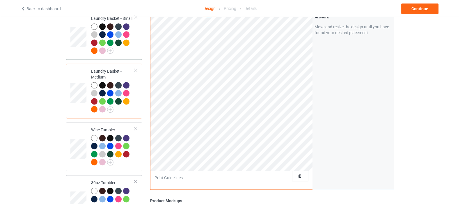
scroll to position [1019, 0]
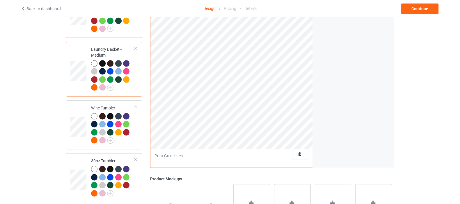
click at [131, 135] on div at bounding box center [112, 129] width 43 height 32
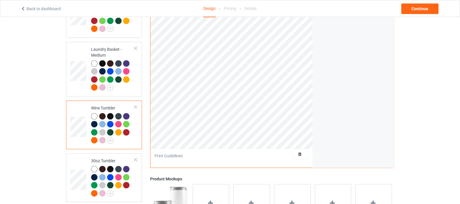
scroll to position [1055, 0]
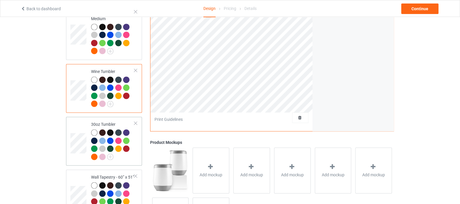
click at [128, 146] on div at bounding box center [112, 145] width 43 height 32
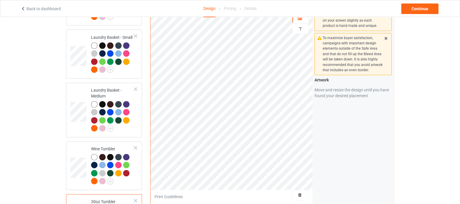
scroll to position [946, 0]
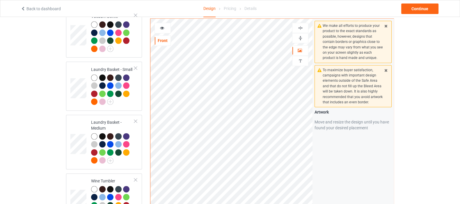
click at [298, 36] on img at bounding box center [301, 38] width 6 height 6
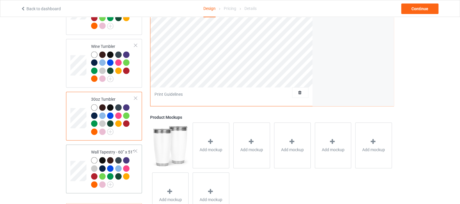
scroll to position [1106, 0]
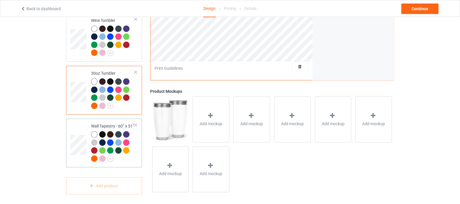
click at [125, 156] on div at bounding box center [112, 147] width 43 height 32
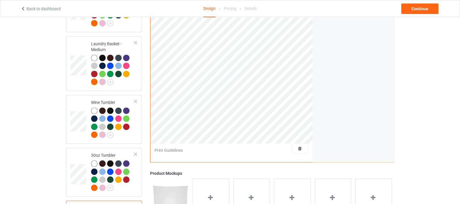
scroll to position [961, 0]
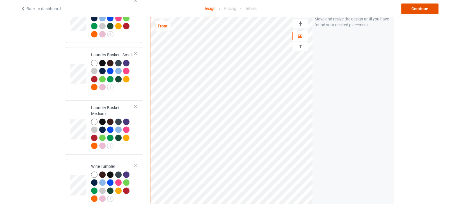
click at [422, 8] on div "Continue" at bounding box center [420, 8] width 37 height 10
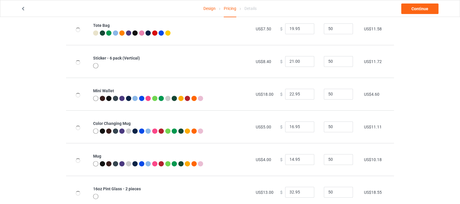
scroll to position [437, 0]
drag, startPoint x: 298, startPoint y: 92, endPoint x: 276, endPoint y: 96, distance: 22.8
click at [277, 96] on td "$ 22.95" at bounding box center [299, 93] width 44 height 33
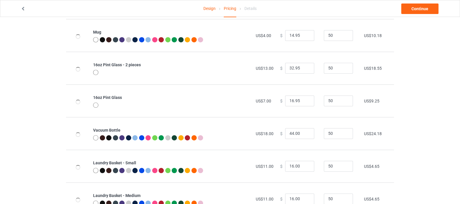
scroll to position [582, 0]
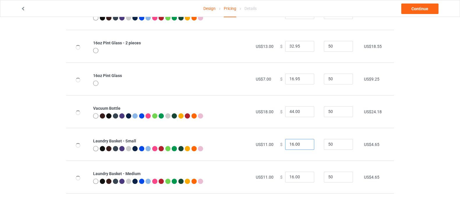
type input "26.00"
drag, startPoint x: 299, startPoint y: 143, endPoint x: 264, endPoint y: 148, distance: 35.5
click at [264, 148] on tr "Laundry Basket - Small US$11.00 $ 16.00 50 US$4.65" at bounding box center [230, 144] width 328 height 33
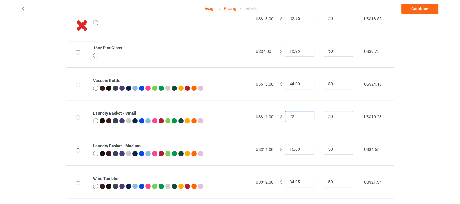
scroll to position [619, 0]
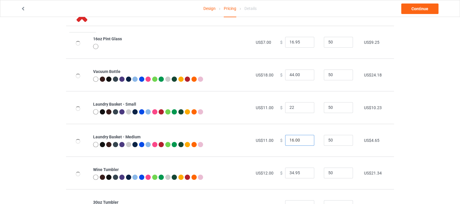
type input "22.00"
drag, startPoint x: 300, startPoint y: 139, endPoint x: 262, endPoint y: 146, distance: 38.5
click at [262, 146] on tr "Laundry Basket - Medium US$11.00 $ 16.00 50 US$4.65" at bounding box center [230, 139] width 328 height 33
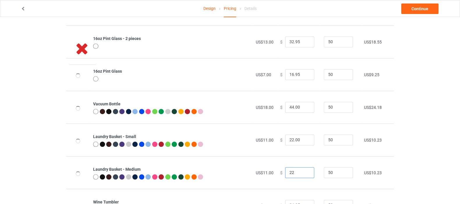
scroll to position [426, 0]
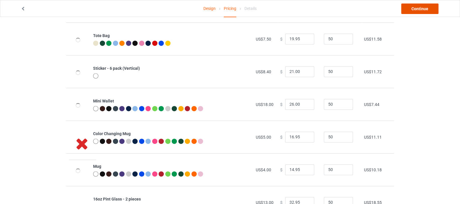
type input "22.00"
click at [419, 9] on link "Continue" at bounding box center [420, 8] width 37 height 10
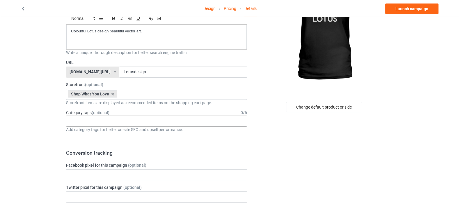
scroll to position [73, 0]
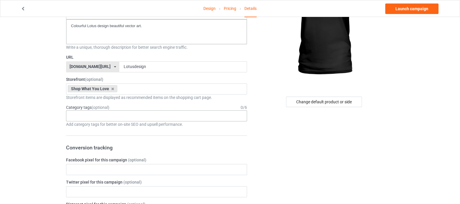
click at [103, 114] on div "Age > [DEMOGRAPHIC_DATA] > 1 Age > [DEMOGRAPHIC_DATA] Months > 1 Month Age > [D…" at bounding box center [156, 115] width 181 height 11
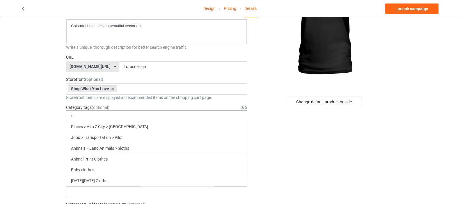
type input "l"
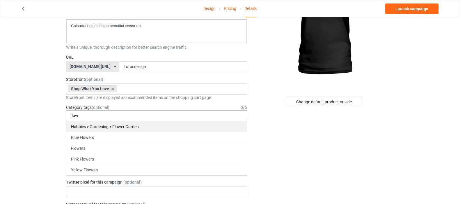
type input "flow"
click at [105, 127] on div "Hobbies > Gardening > Flower Garden" at bounding box center [156, 126] width 181 height 11
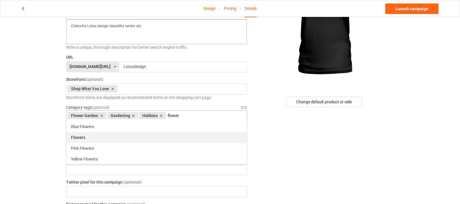
type input "flower"
click at [117, 133] on div "Flowers" at bounding box center [156, 137] width 181 height 11
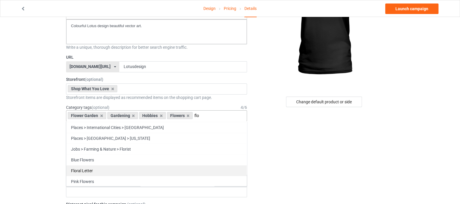
scroll to position [31, 0]
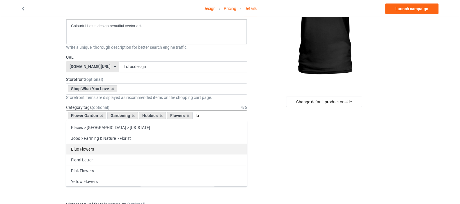
type input "flo"
click at [93, 147] on div "Blue Flowers" at bounding box center [156, 148] width 181 height 11
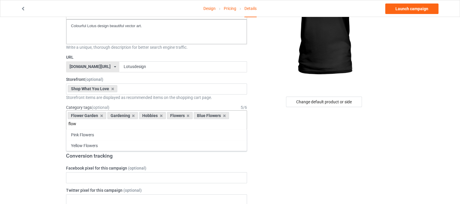
scroll to position [0, 0]
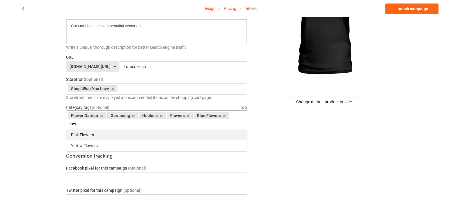
type input "flow"
click at [106, 136] on div "Pink Flowers" at bounding box center [156, 134] width 181 height 11
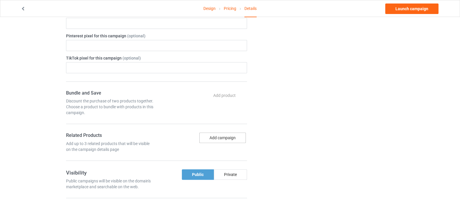
scroll to position [255, 0]
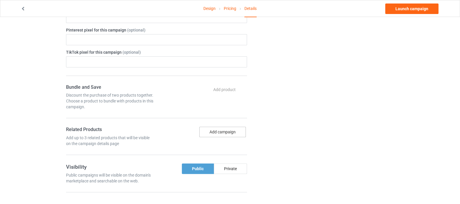
click at [238, 130] on button "Add campaign" at bounding box center [222, 131] width 47 height 10
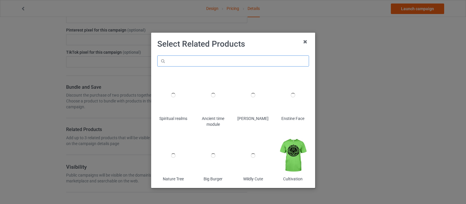
click at [247, 60] on input "text" at bounding box center [233, 60] width 152 height 11
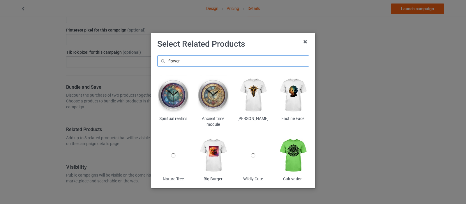
type input "flower"
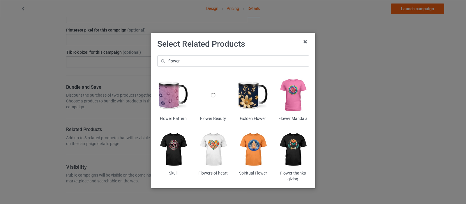
click at [208, 145] on img at bounding box center [213, 150] width 32 height 40
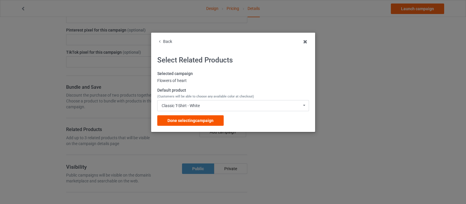
click at [208, 120] on span "Done selecting campaign" at bounding box center [190, 120] width 46 height 5
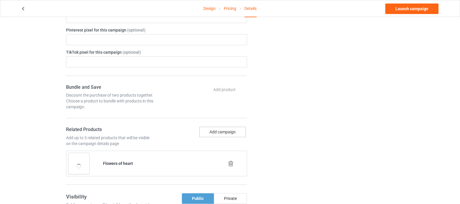
click at [219, 130] on button "Add campaign" at bounding box center [222, 131] width 47 height 10
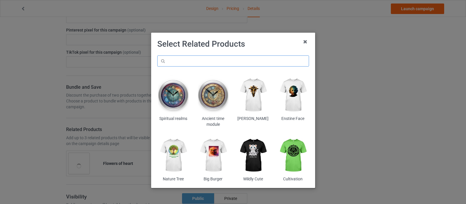
click at [233, 62] on input "text" at bounding box center [233, 60] width 152 height 11
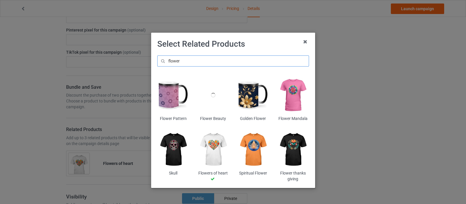
type input "flower"
click at [248, 96] on img at bounding box center [253, 95] width 32 height 40
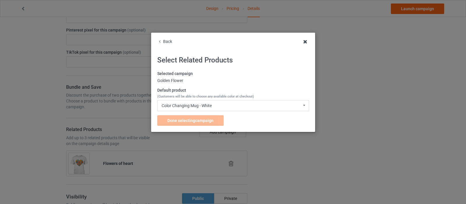
click at [305, 40] on icon at bounding box center [305, 41] width 9 height 9
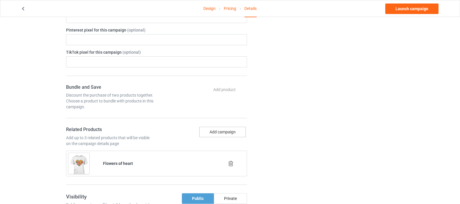
click at [232, 127] on button "Add campaign" at bounding box center [222, 131] width 47 height 10
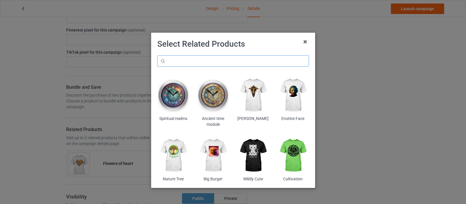
click at [220, 63] on input "text" at bounding box center [233, 60] width 152 height 11
paste input "flower"
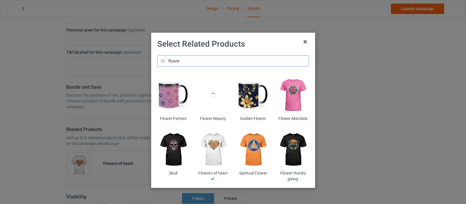
type input "flower"
click at [213, 95] on div at bounding box center [213, 95] width 32 height 40
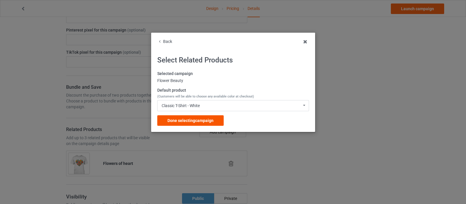
click at [195, 119] on span "Done selecting campaign" at bounding box center [190, 120] width 46 height 5
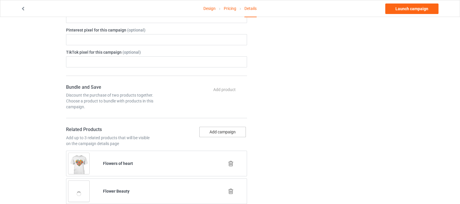
click at [221, 130] on button "Add campaign" at bounding box center [222, 131] width 47 height 10
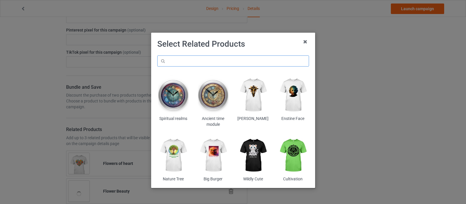
click at [253, 60] on input "text" at bounding box center [233, 60] width 152 height 11
paste input "flower"
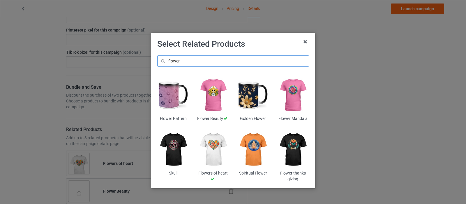
type input "flower"
click at [289, 92] on img at bounding box center [293, 95] width 32 height 40
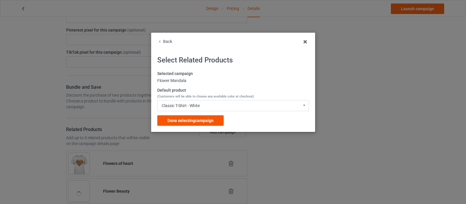
click at [199, 120] on span "Done selecting campaign" at bounding box center [190, 120] width 46 height 5
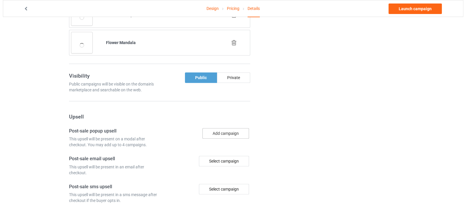
scroll to position [437, 0]
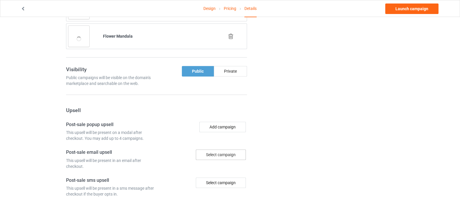
click at [218, 152] on div "Select campaign" at bounding box center [221, 154] width 50 height 10
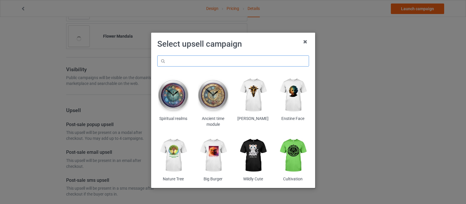
click at [243, 60] on input "text" at bounding box center [233, 60] width 152 height 11
paste input "flower"
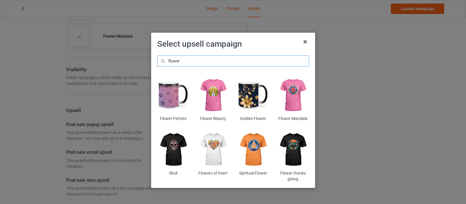
type input "flower"
click at [250, 148] on img at bounding box center [253, 150] width 32 height 40
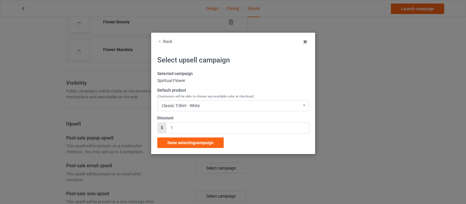
scroll to position [437, 0]
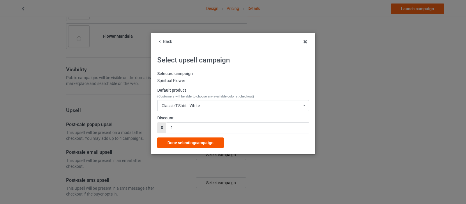
click at [198, 142] on span "Done selecting campaign" at bounding box center [190, 142] width 46 height 5
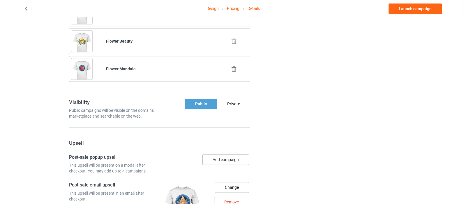
scroll to position [477, 0]
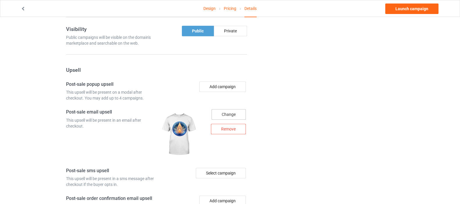
click at [230, 112] on div "Change" at bounding box center [229, 114] width 34 height 10
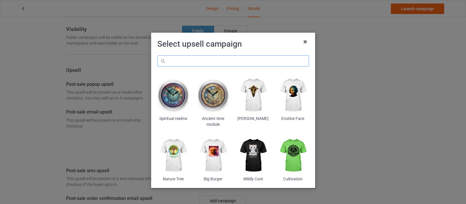
click at [243, 61] on input "text" at bounding box center [233, 60] width 152 height 11
paste input "flower"
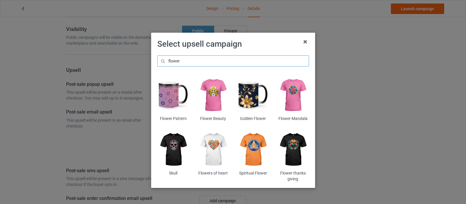
type input "flower"
click at [287, 145] on img at bounding box center [293, 150] width 32 height 40
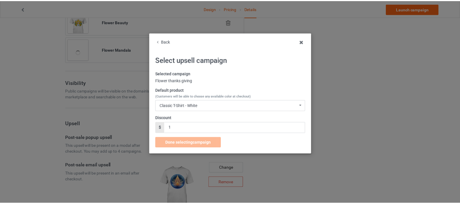
scroll to position [477, 0]
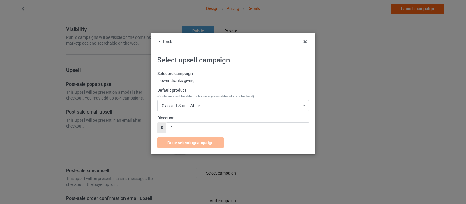
drag, startPoint x: 304, startPoint y: 42, endPoint x: 289, endPoint y: 99, distance: 59.2
click at [304, 42] on icon at bounding box center [305, 41] width 9 height 9
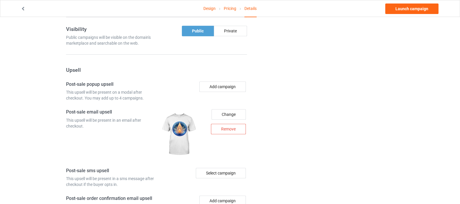
scroll to position [513, 0]
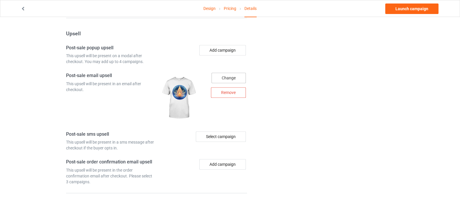
click at [227, 77] on div "Change" at bounding box center [229, 78] width 34 height 10
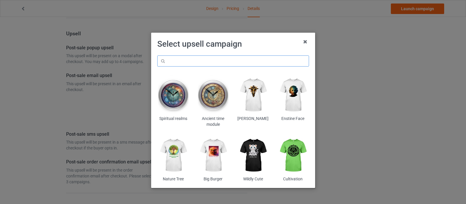
click at [243, 57] on input "text" at bounding box center [233, 60] width 152 height 11
paste input "flower"
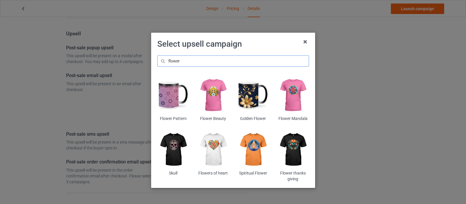
type input "flower"
click at [290, 149] on img at bounding box center [293, 150] width 32 height 40
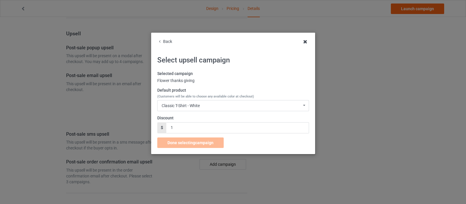
click at [305, 41] on icon at bounding box center [305, 41] width 9 height 9
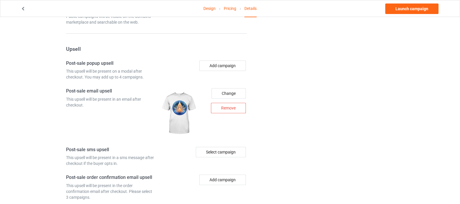
scroll to position [320, 0]
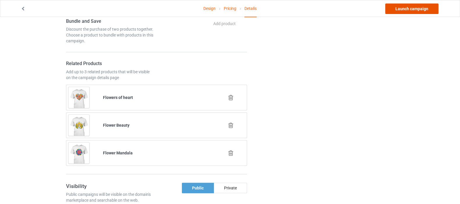
click at [414, 11] on link "Launch campaign" at bounding box center [412, 8] width 53 height 10
